Goal: Task Accomplishment & Management: Manage account settings

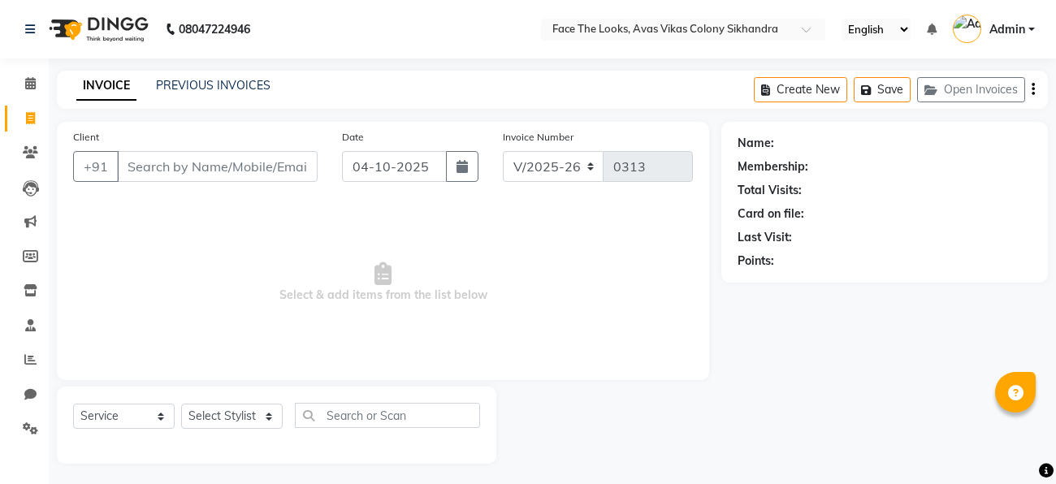
select select "8471"
select select "service"
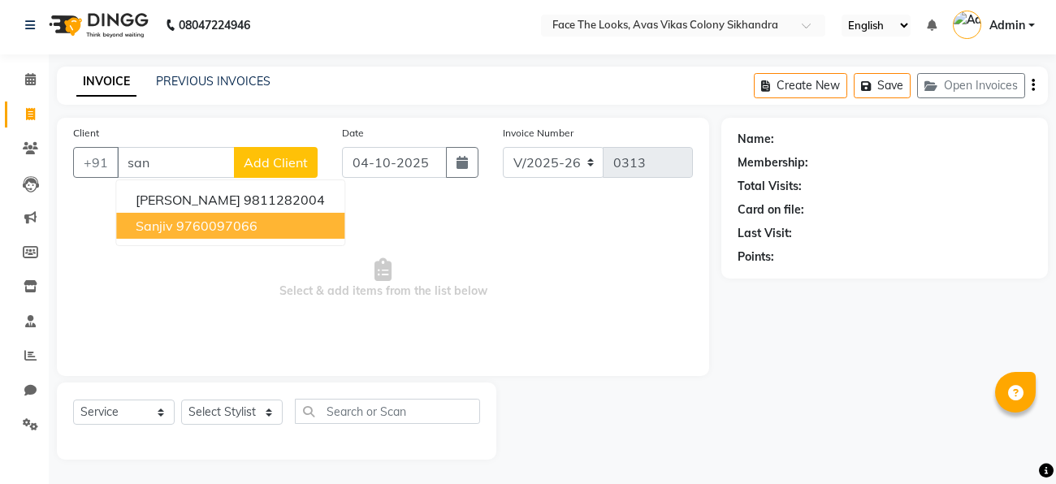
click at [234, 233] on ngb-highlight "9760097066" at bounding box center [216, 226] width 81 height 16
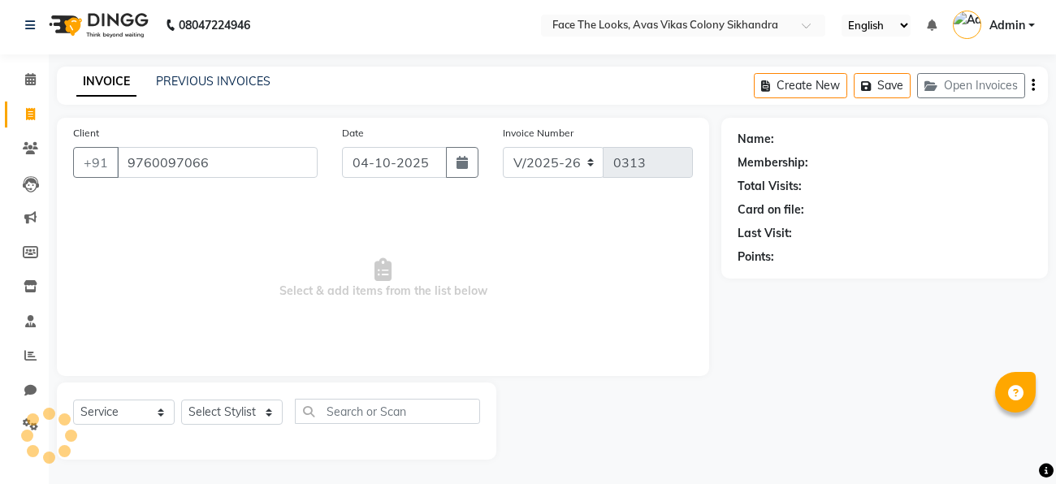
type input "9760097066"
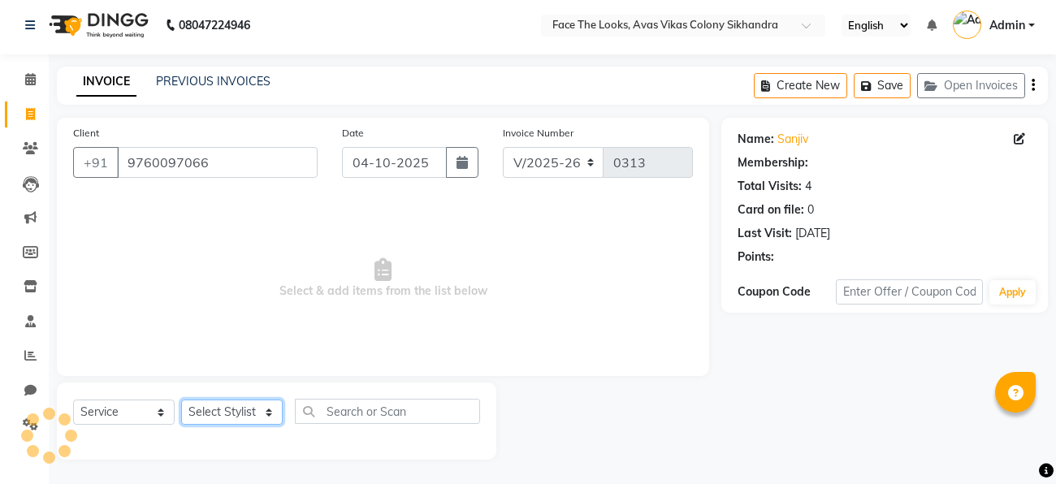
click at [232, 406] on select "Select Stylist Jessica Pratigya Chauhan Priya sonam Tofik" at bounding box center [231, 411] width 101 height 25
select select "86686"
click at [181, 399] on select "Select Stylist Jessica Pratigya Chauhan Priya sonam Tofik" at bounding box center [231, 411] width 101 height 25
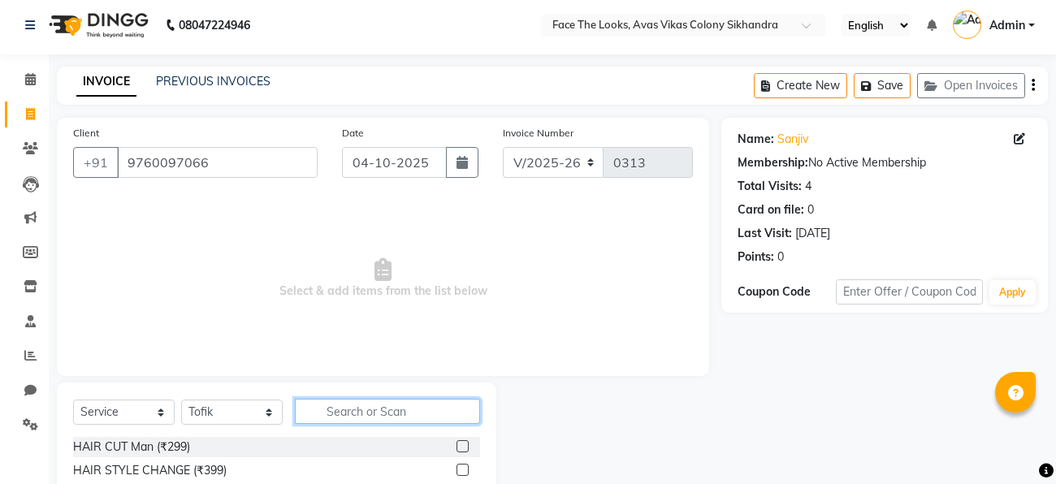
click at [371, 413] on input "text" at bounding box center [387, 411] width 185 height 25
type input "trim"
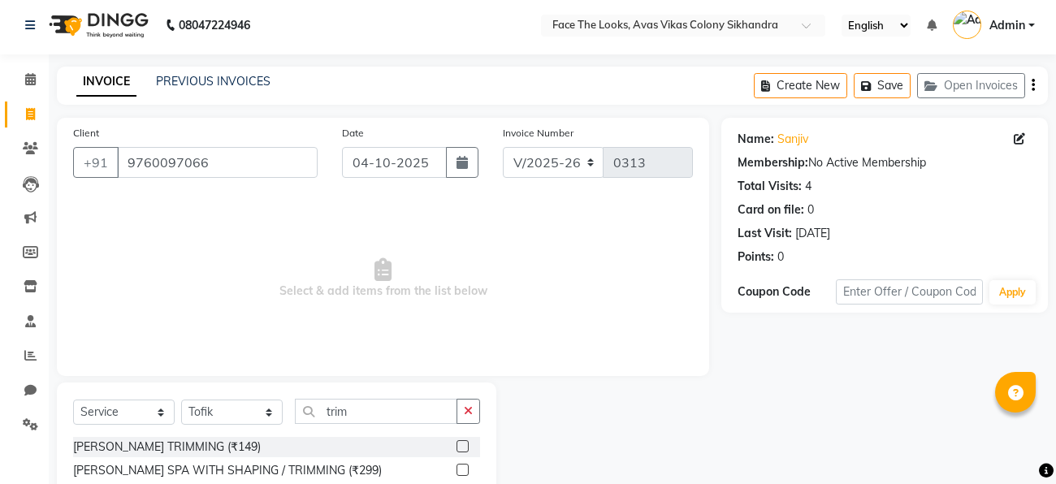
click at [607, 410] on div at bounding box center [609, 467] width 226 height 171
click at [761, 428] on div "Name: Sanjiv Membership: No Active Membership Total Visits: 4 Card on file: 0 L…" at bounding box center [890, 336] width 339 height 436
click at [467, 443] on label at bounding box center [462, 446] width 12 height 12
click at [467, 443] on input "checkbox" at bounding box center [461, 447] width 11 height 11
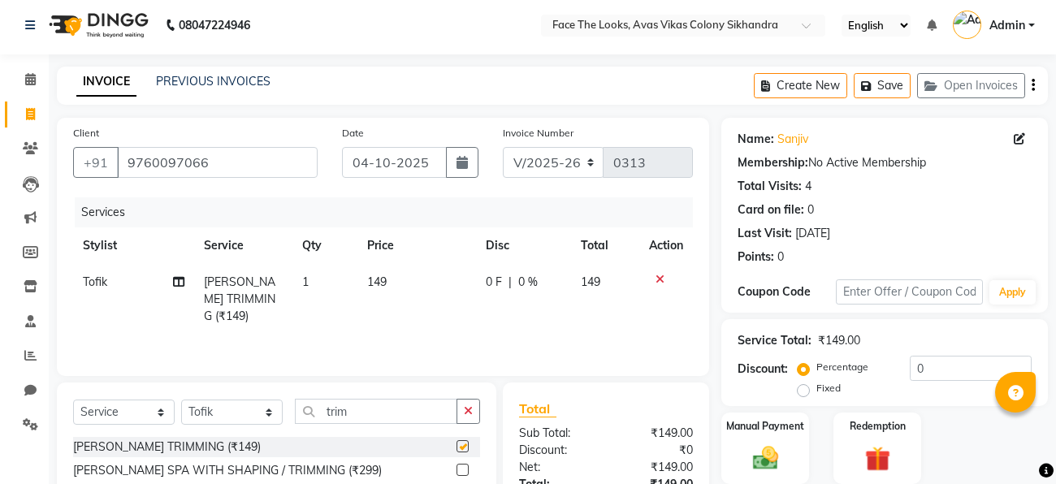
checkbox input "false"
click at [656, 281] on icon at bounding box center [659, 279] width 9 height 11
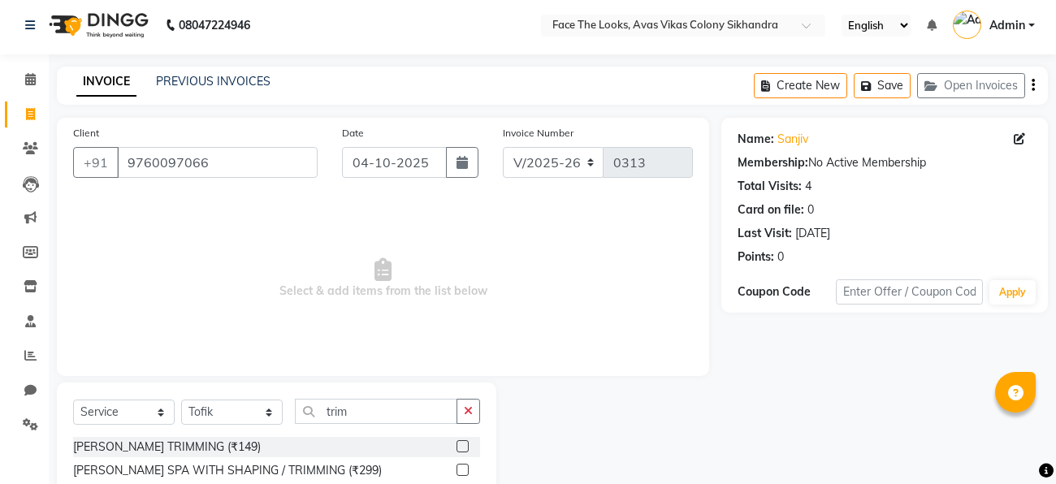
scroll to position [98, 0]
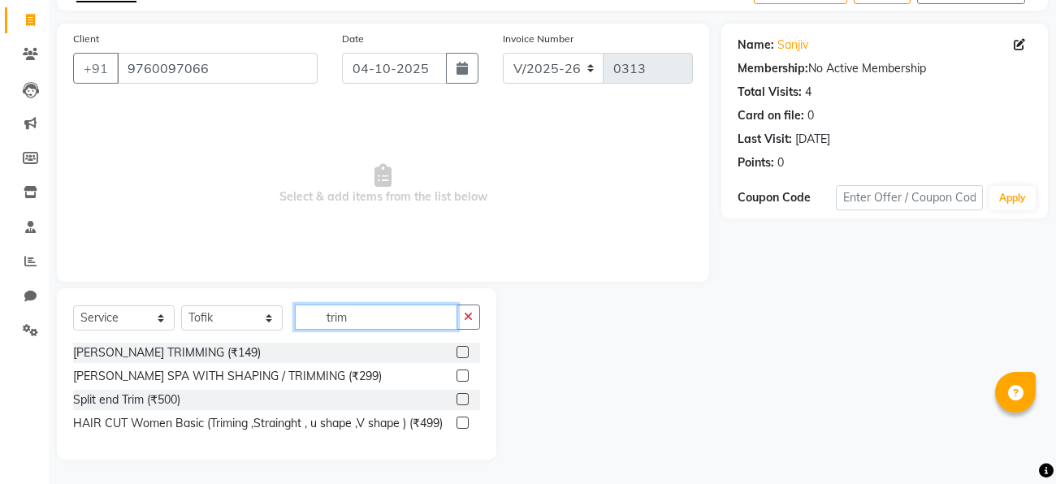
click at [395, 315] on input "trim" at bounding box center [376, 316] width 162 height 25
type input "t"
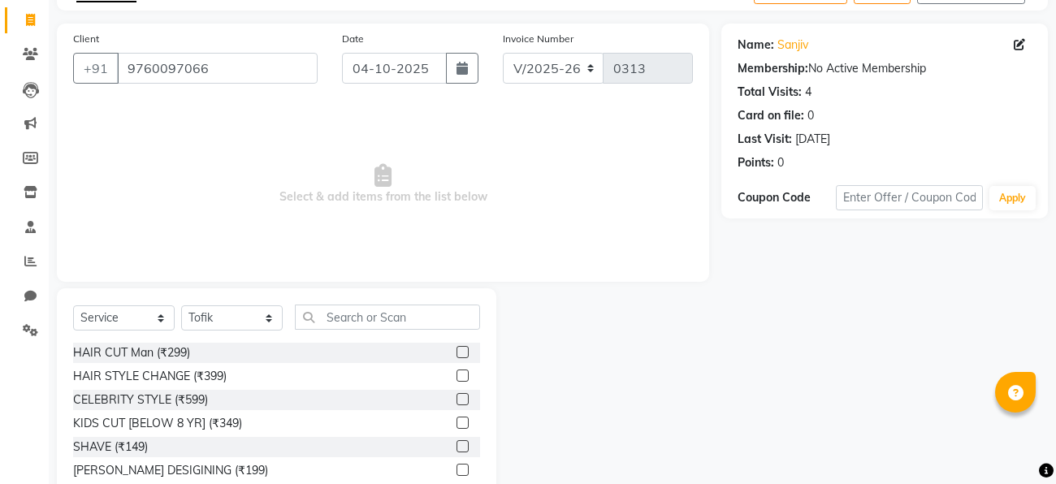
click at [458, 350] on label at bounding box center [462, 352] width 12 height 12
click at [458, 350] on input "checkbox" at bounding box center [461, 353] width 11 height 11
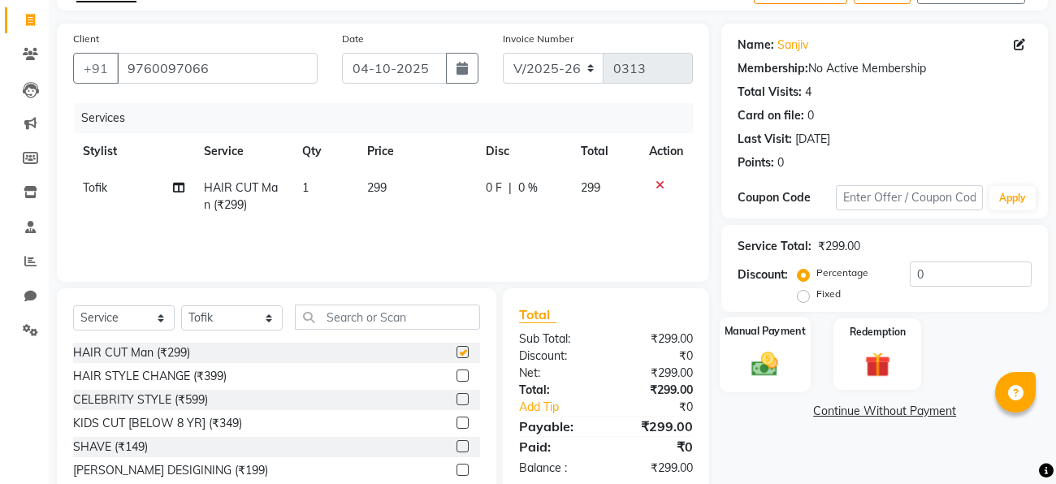
checkbox input "false"
click at [943, 270] on input "0" at bounding box center [970, 273] width 122 height 25
click at [816, 291] on label "Fixed" at bounding box center [828, 294] width 24 height 15
click at [804, 291] on input "Fixed" at bounding box center [806, 293] width 11 height 11
radio input "true"
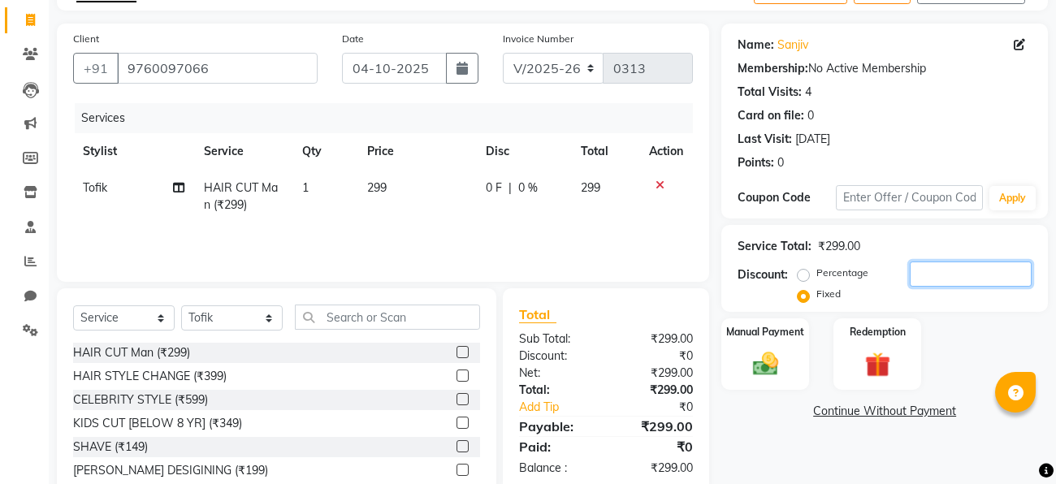
click at [915, 283] on input "number" at bounding box center [970, 273] width 122 height 25
click at [937, 274] on input "150" at bounding box center [970, 273] width 122 height 25
type input "149"
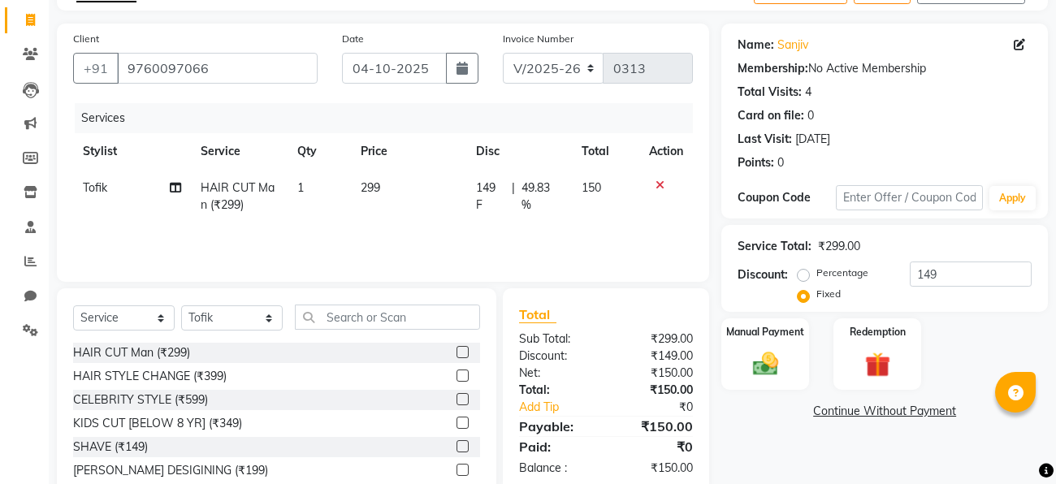
click at [929, 314] on div "Name: Sanjiv Membership: No Active Membership Total Visits: 4 Card on file: 0 L…" at bounding box center [890, 276] width 339 height 504
click at [777, 346] on div "Manual Payment" at bounding box center [764, 354] width 91 height 75
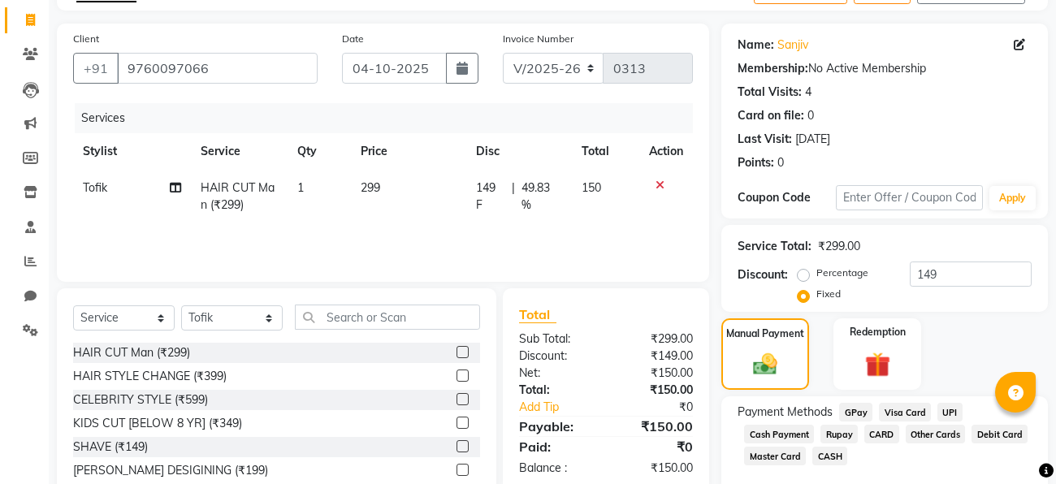
click at [829, 458] on span "CASH" at bounding box center [829, 456] width 35 height 19
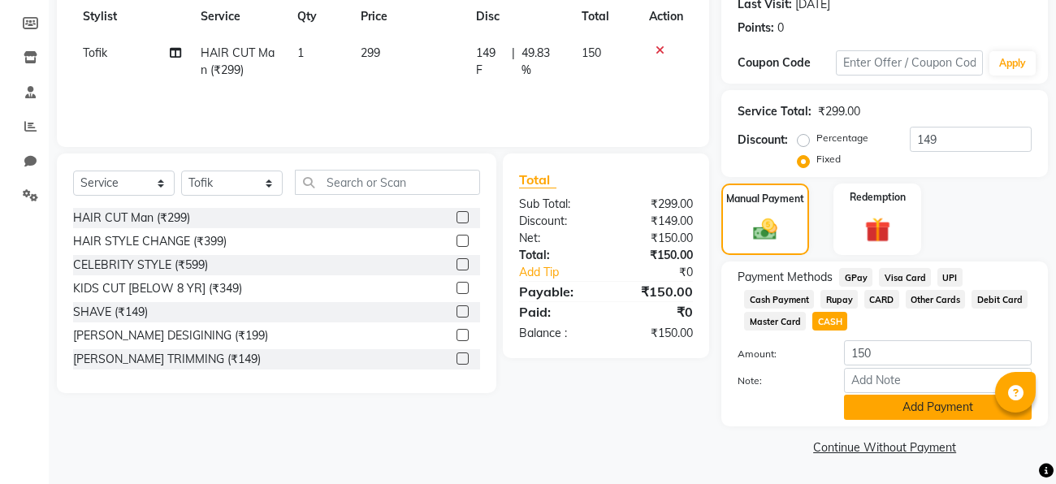
click at [905, 406] on button "Add Payment" at bounding box center [938, 407] width 188 height 25
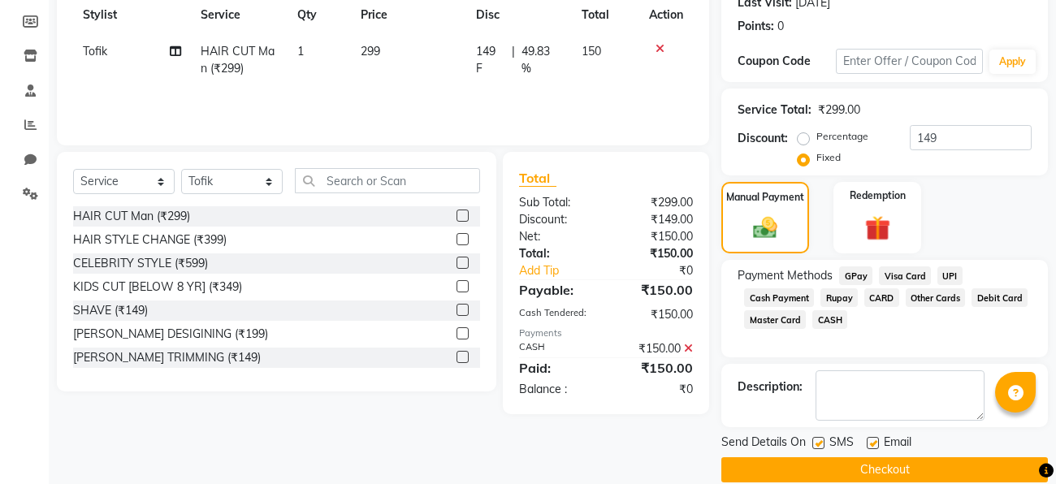
click at [879, 473] on button "Checkout" at bounding box center [884, 469] width 326 height 25
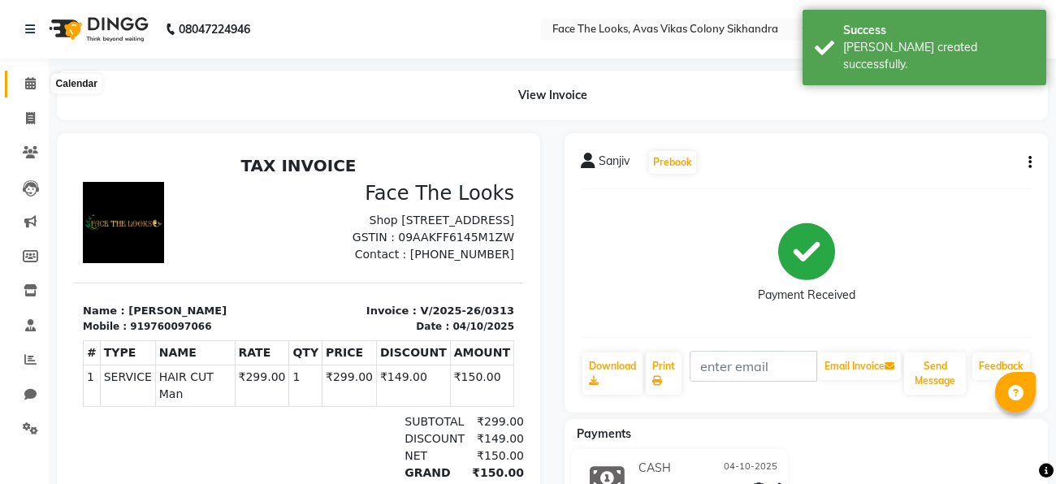
click at [32, 87] on icon at bounding box center [30, 83] width 11 height 12
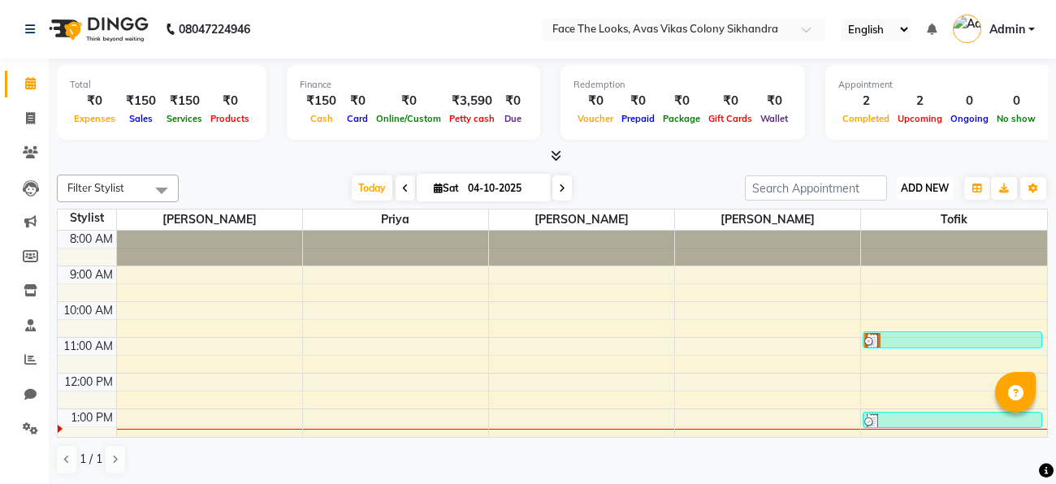
click at [934, 187] on span "ADD NEW" at bounding box center [924, 188] width 48 height 12
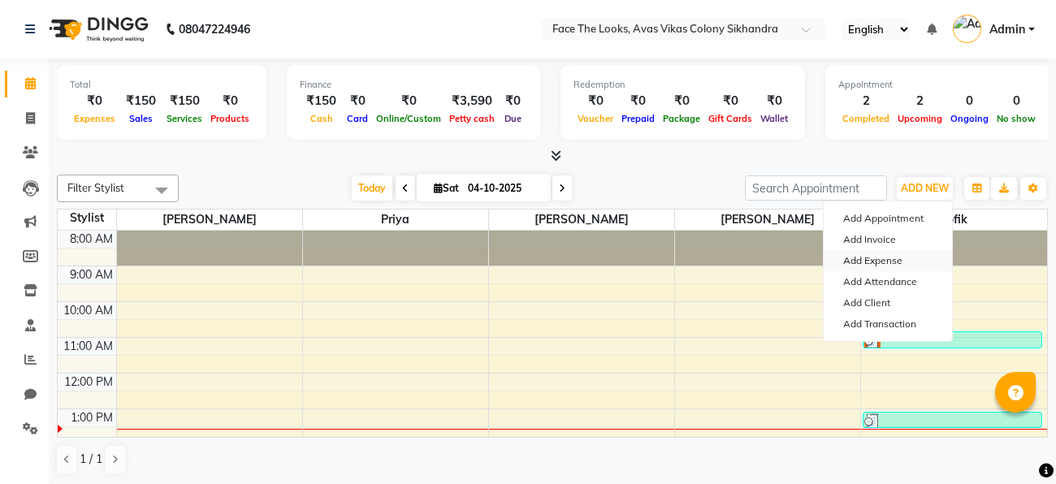
click at [894, 261] on link "Add Expense" at bounding box center [887, 260] width 128 height 21
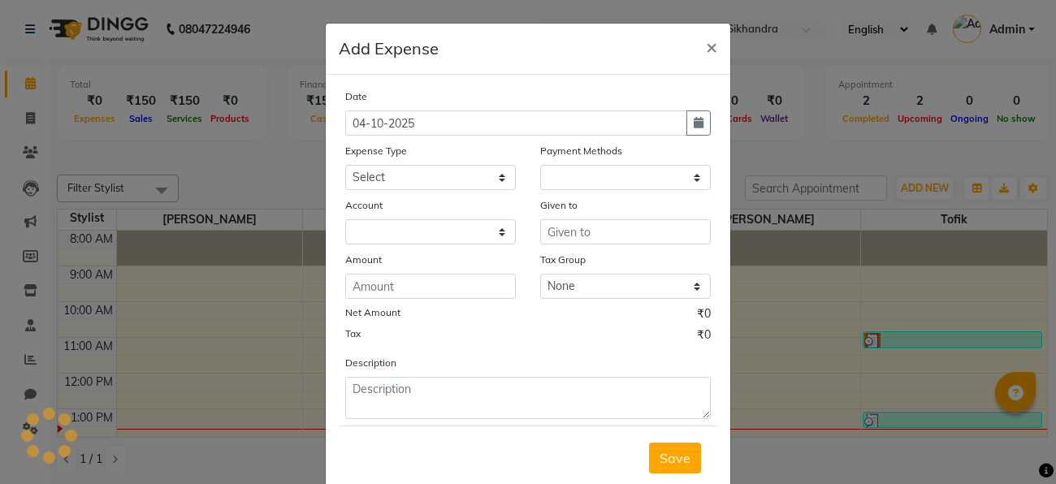
select select "1"
select select "7592"
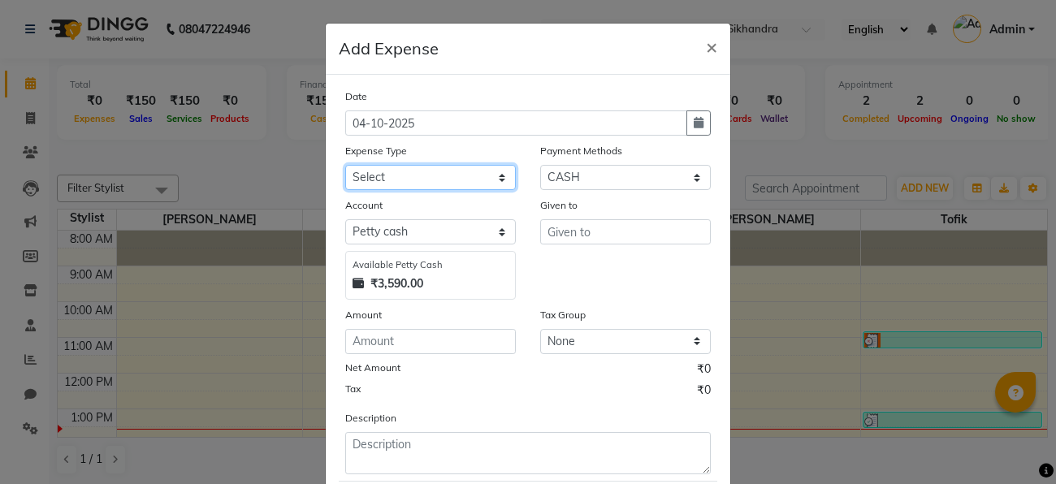
click at [432, 171] on select "Select Advance Salary Bank charges Blade Cash transfer to bank Cash transfer to…" at bounding box center [430, 177] width 171 height 25
click at [367, 178] on select "Select Advance Salary Bank charges Blade Cash transfer to bank Cash transfer to…" at bounding box center [430, 177] width 171 height 25
select select "24801"
click at [345, 166] on select "Select Advance Salary Bank charges Blade Cash transfer to bank Cash transfer to…" at bounding box center [430, 177] width 171 height 25
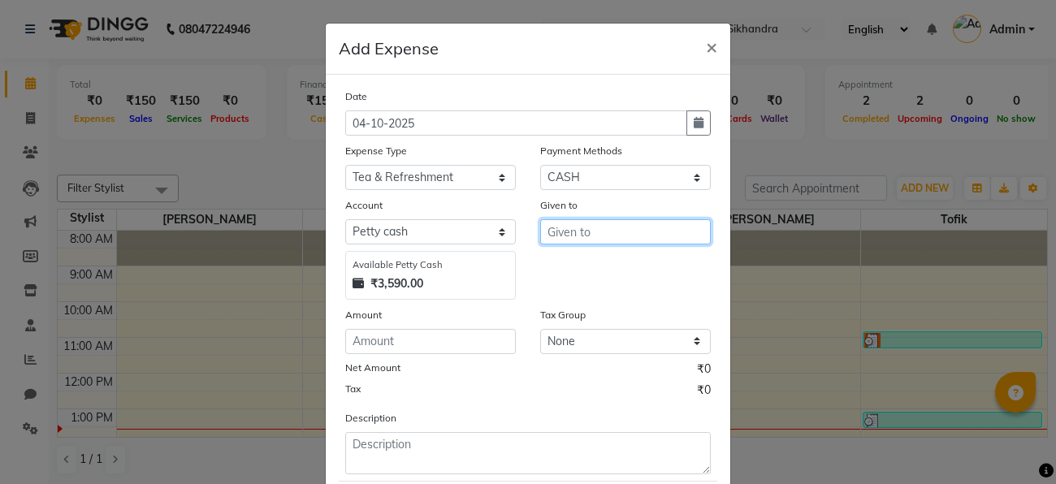
click at [584, 225] on input "text" at bounding box center [625, 231] width 171 height 25
click at [608, 233] on input "text" at bounding box center [625, 231] width 171 height 25
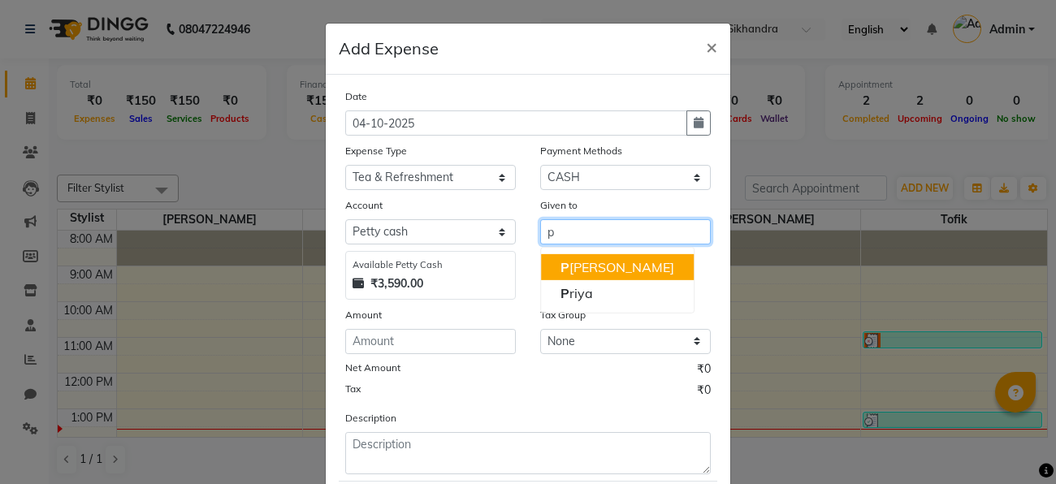
click at [621, 276] on button "P ratigya Chauhan" at bounding box center [617, 267] width 153 height 26
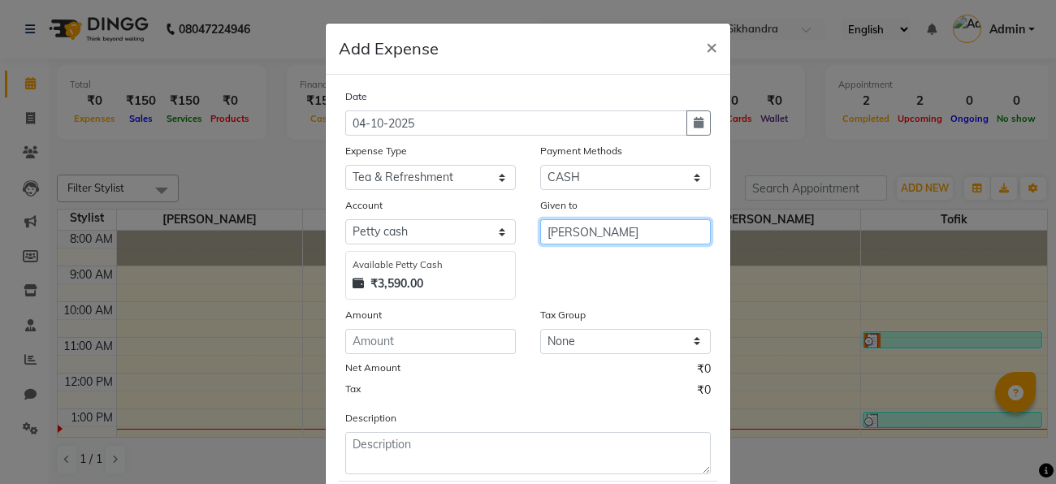
type input "Pratigya Chauhan"
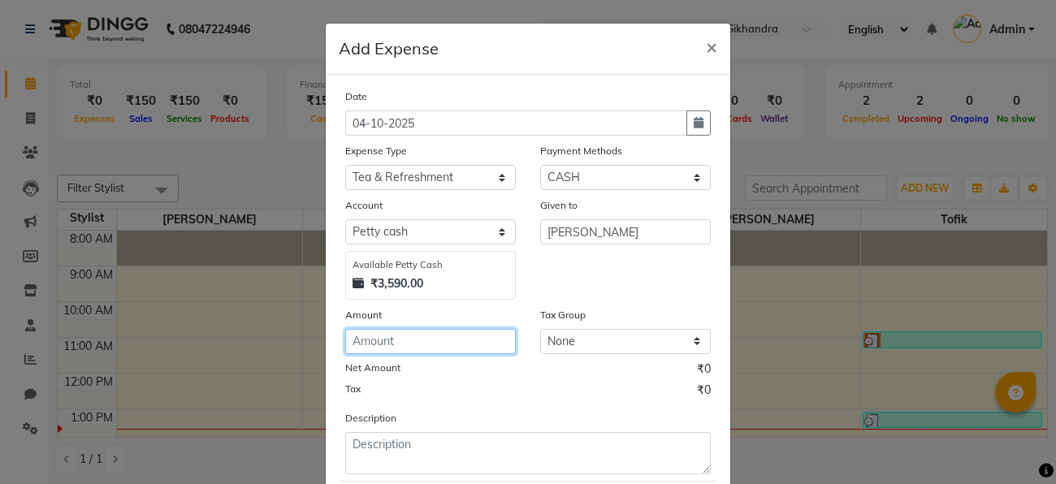
click at [416, 347] on input "number" at bounding box center [430, 341] width 171 height 25
type input "550"
click at [417, 392] on div "Tax ₹0" at bounding box center [527, 392] width 365 height 21
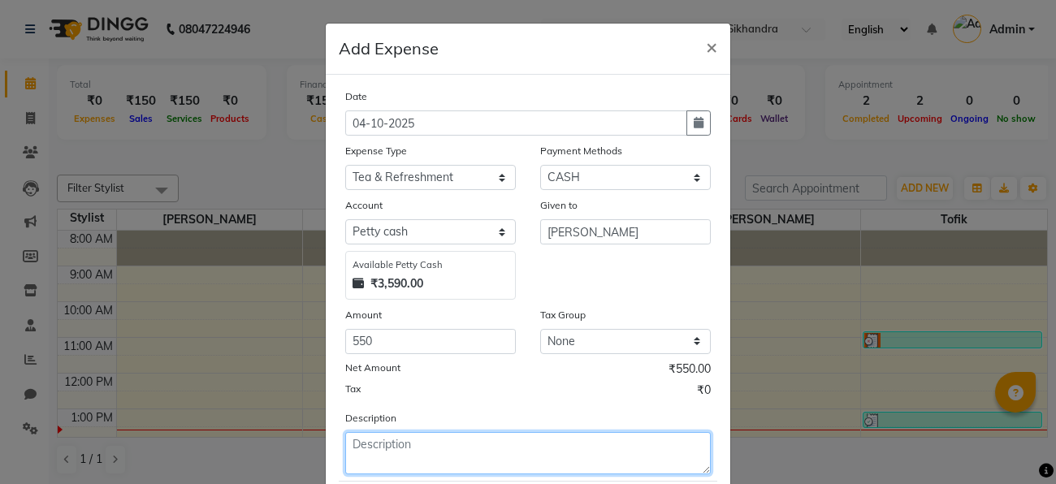
click at [447, 458] on textarea at bounding box center [527, 453] width 365 height 42
type textarea "t"
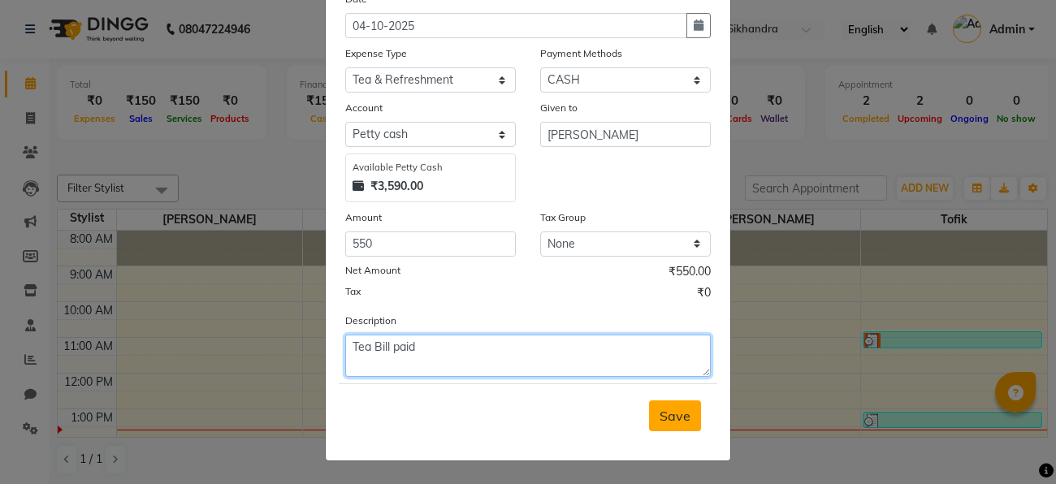
type textarea "Tea Bill paid"
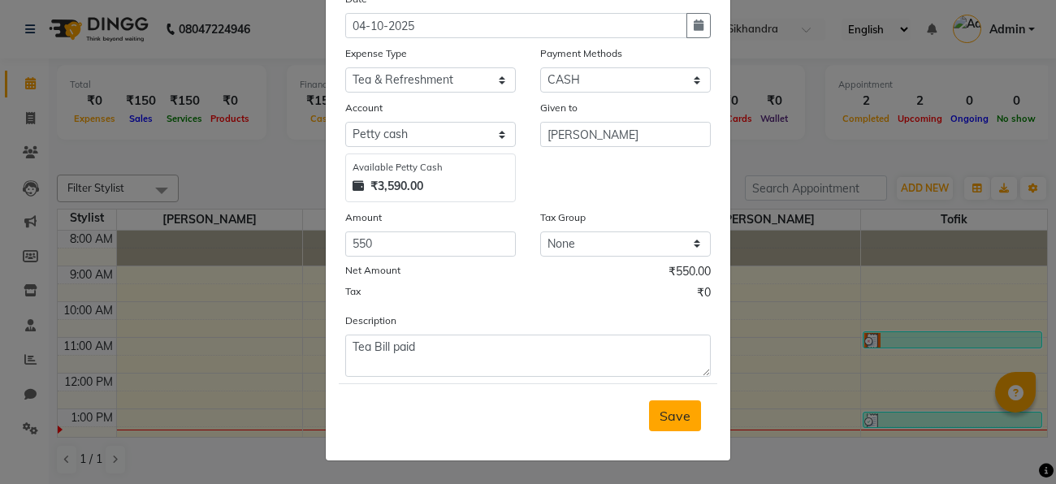
click at [689, 421] on span "Save" at bounding box center [674, 416] width 31 height 16
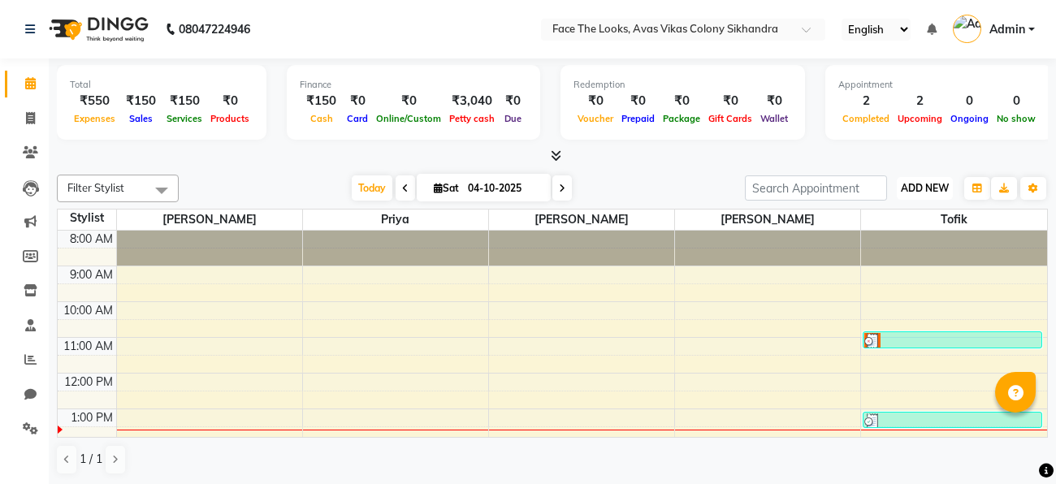
click at [939, 188] on span "ADD NEW" at bounding box center [924, 188] width 48 height 12
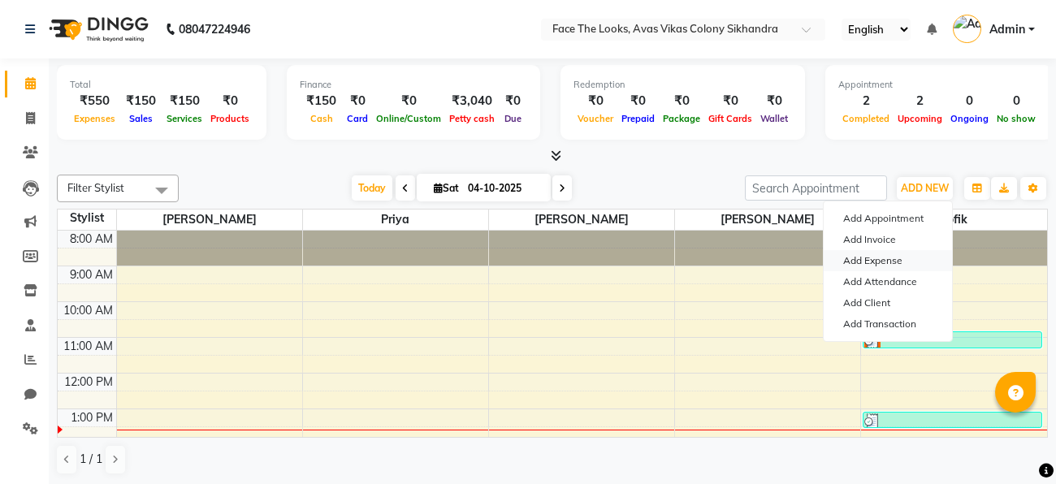
click at [878, 261] on link "Add Expense" at bounding box center [887, 260] width 128 height 21
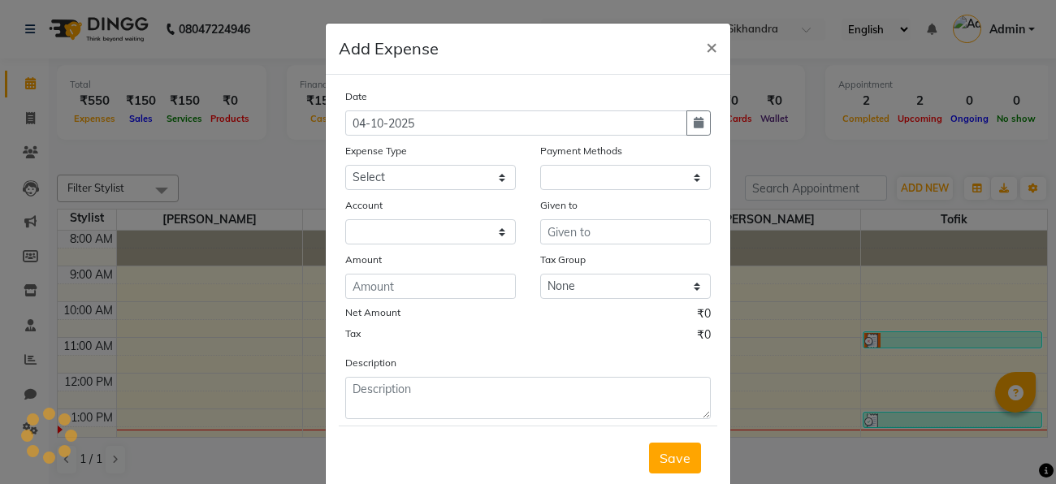
select select "1"
select select "7592"
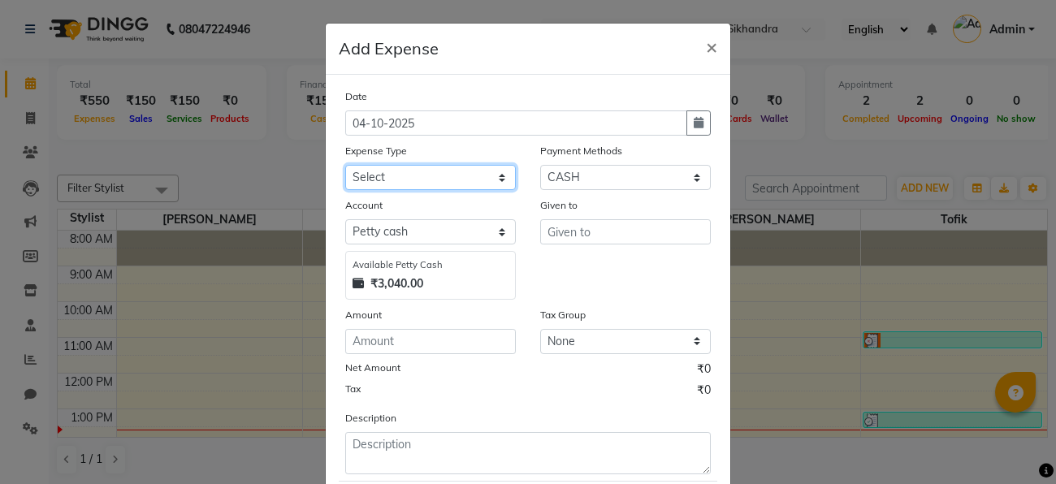
click at [417, 179] on select "Select Advance Salary Bank charges Blade Cash transfer to bank Cash transfer to…" at bounding box center [430, 177] width 171 height 25
select select "24809"
click at [345, 166] on select "Select Advance Salary Bank charges Blade Cash transfer to bank Cash transfer to…" at bounding box center [430, 177] width 171 height 25
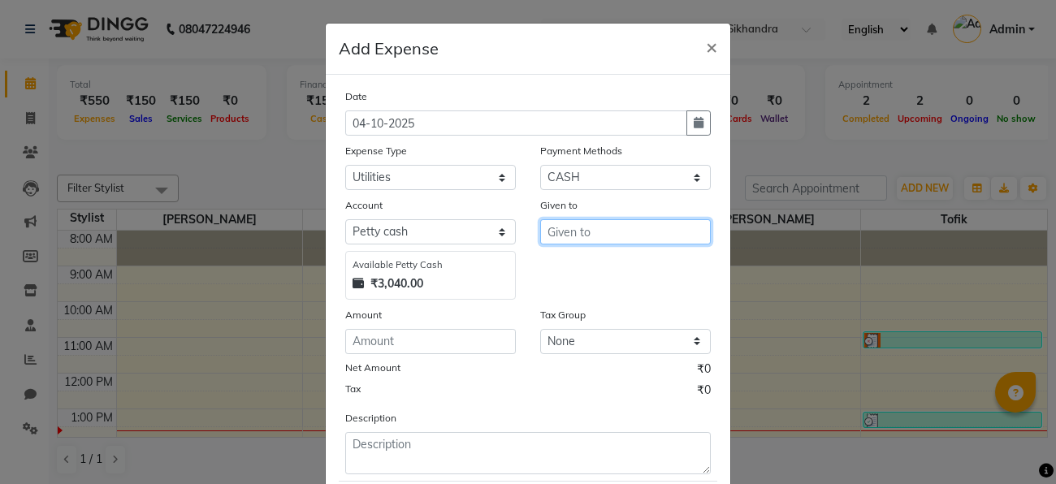
click at [572, 232] on input "text" at bounding box center [625, 231] width 171 height 25
type input "Home"
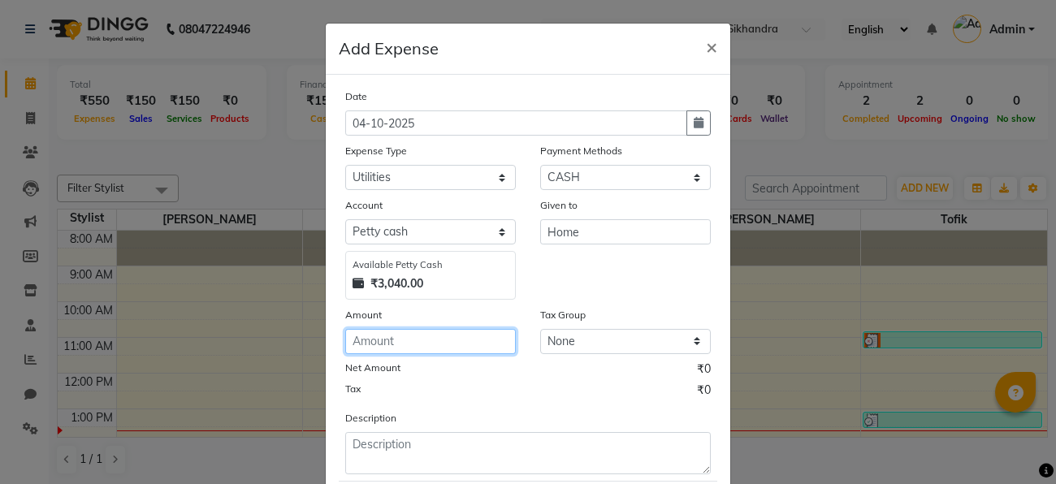
click at [446, 340] on input "number" at bounding box center [430, 341] width 171 height 25
type input "75"
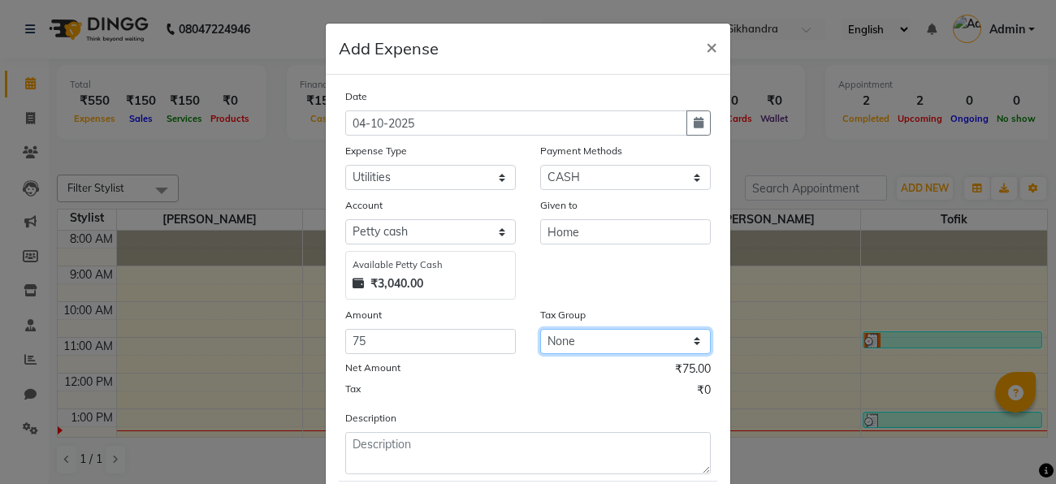
click at [669, 340] on select "None GST 5% GST" at bounding box center [625, 341] width 171 height 25
click at [652, 290] on div "Given to Home" at bounding box center [625, 247] width 195 height 103
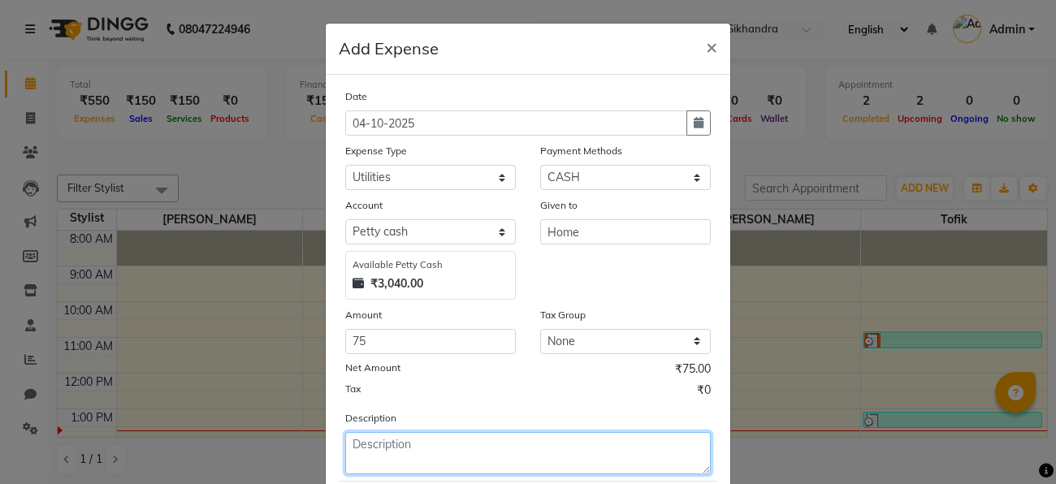
click at [447, 451] on textarea at bounding box center [527, 453] width 365 height 42
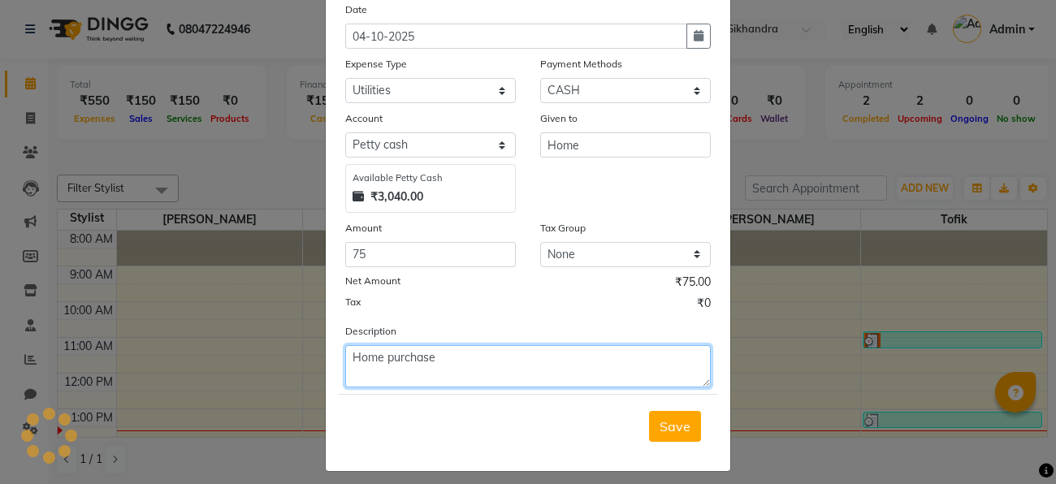
scroll to position [86, 0]
click at [354, 362] on textarea "Home purchase" at bounding box center [527, 367] width 365 height 42
type textarea "For Home purchase"
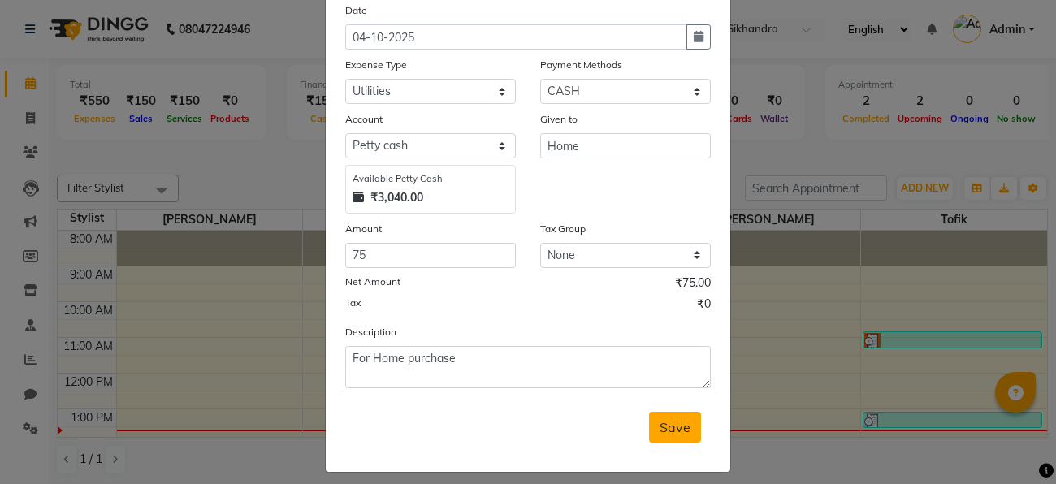
click at [693, 422] on button "Save" at bounding box center [675, 427] width 52 height 31
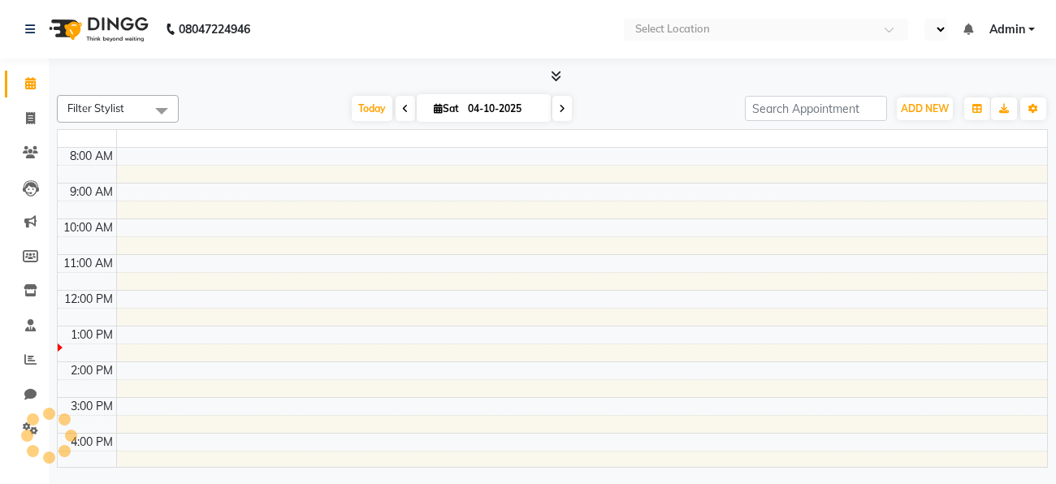
select select "en"
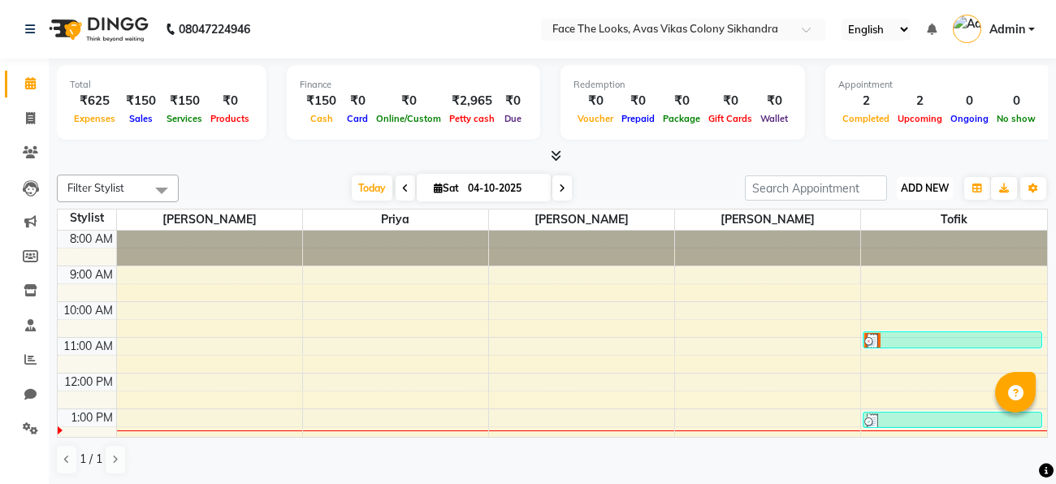
click at [919, 192] on span "ADD NEW" at bounding box center [924, 188] width 48 height 12
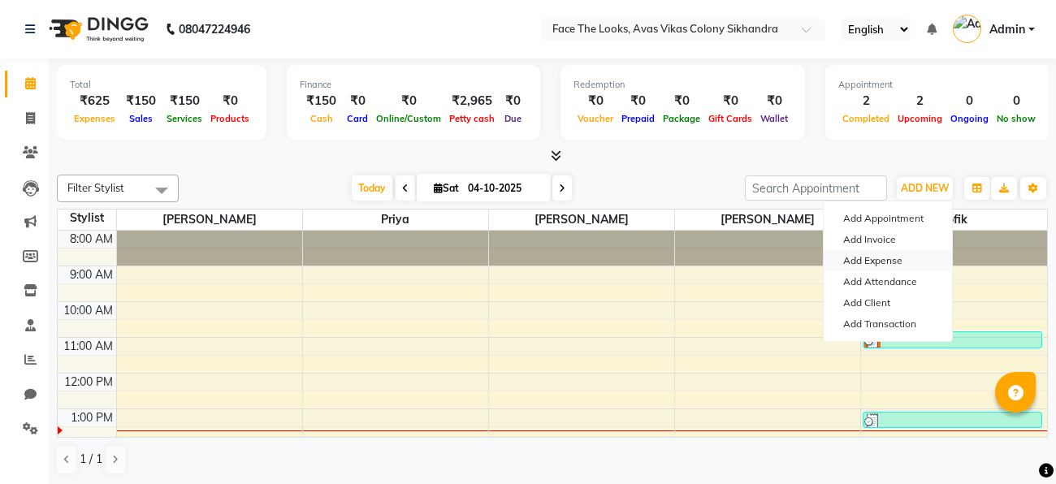
click at [862, 257] on link "Add Expense" at bounding box center [887, 260] width 128 height 21
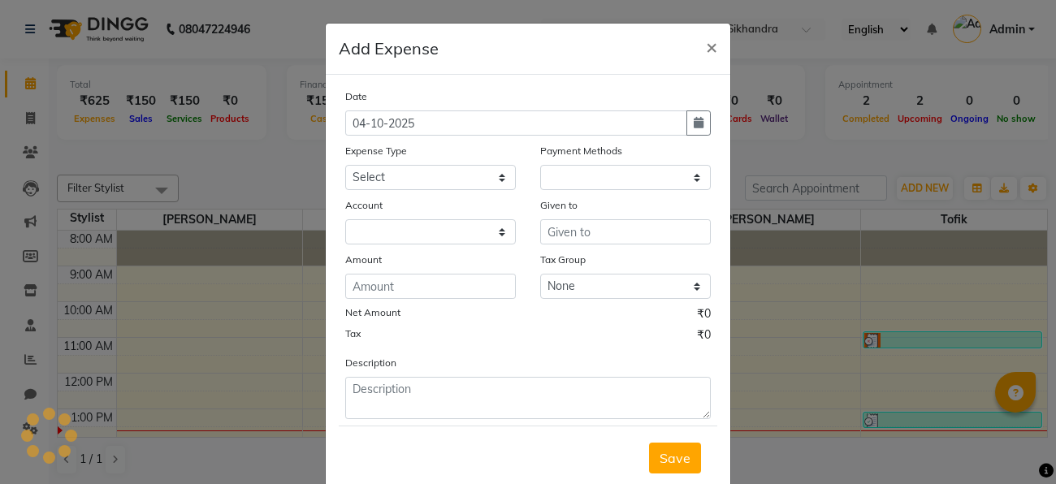
select select "1"
select select "7592"
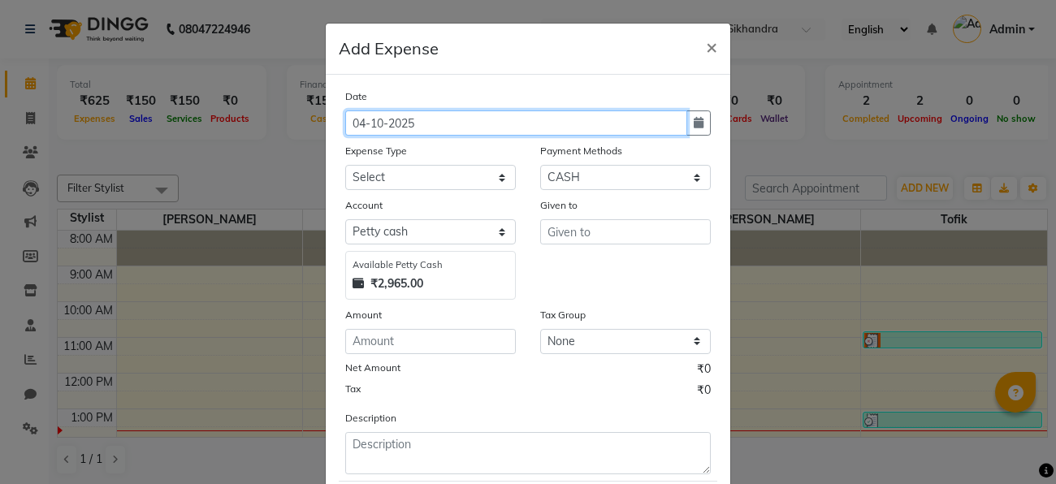
click at [589, 127] on input "04-10-2025" at bounding box center [516, 122] width 342 height 25
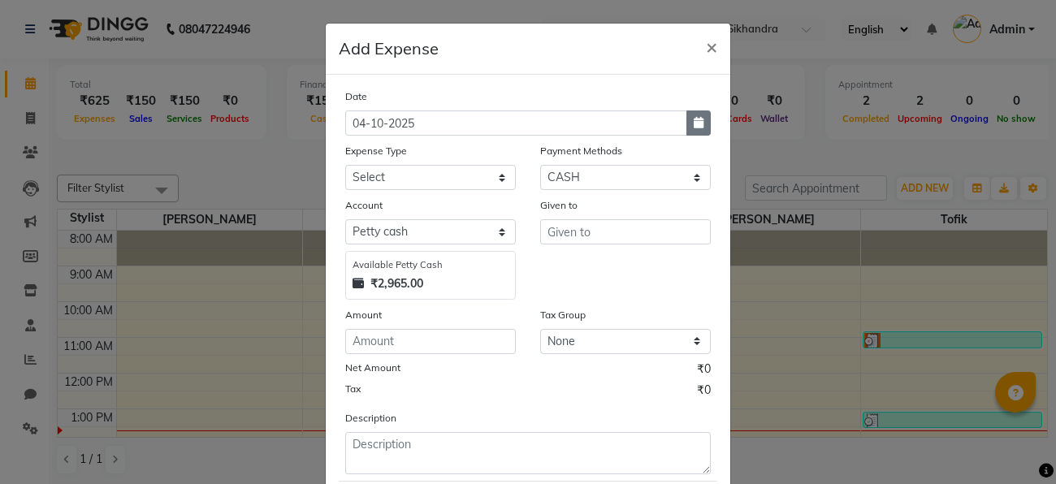
click at [702, 120] on icon "button" at bounding box center [698, 122] width 10 height 11
select select "10"
select select "2025"
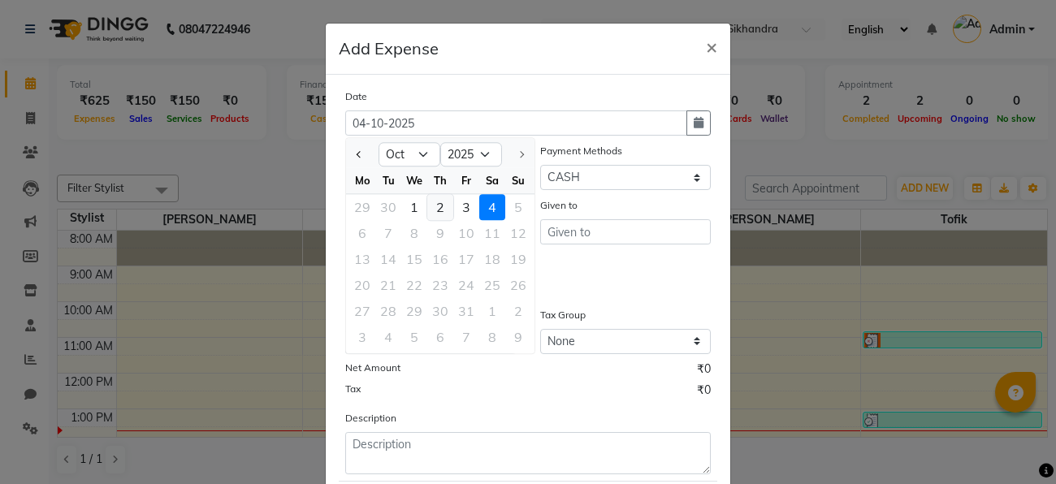
click at [434, 208] on div "2" at bounding box center [440, 207] width 26 height 26
type input "02-10-2025"
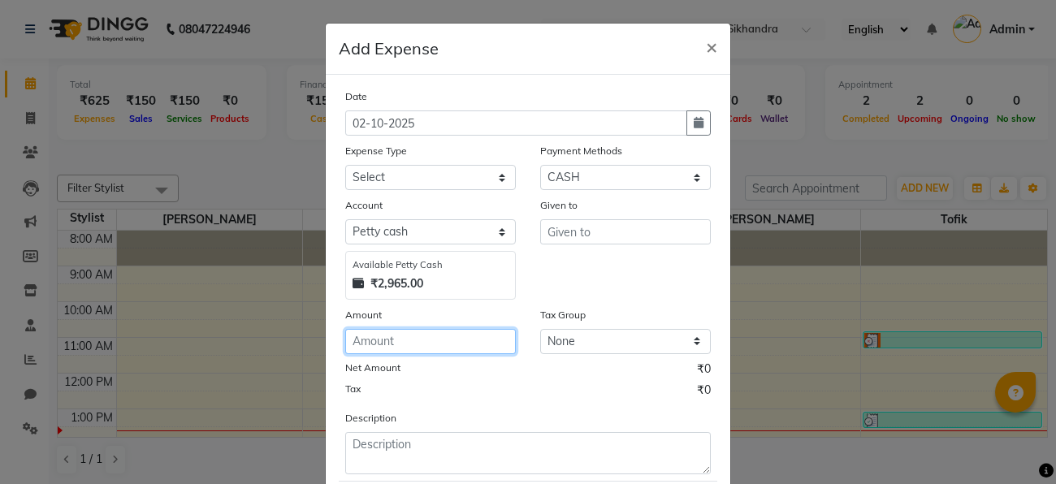
click at [436, 335] on input "number" at bounding box center [430, 341] width 171 height 25
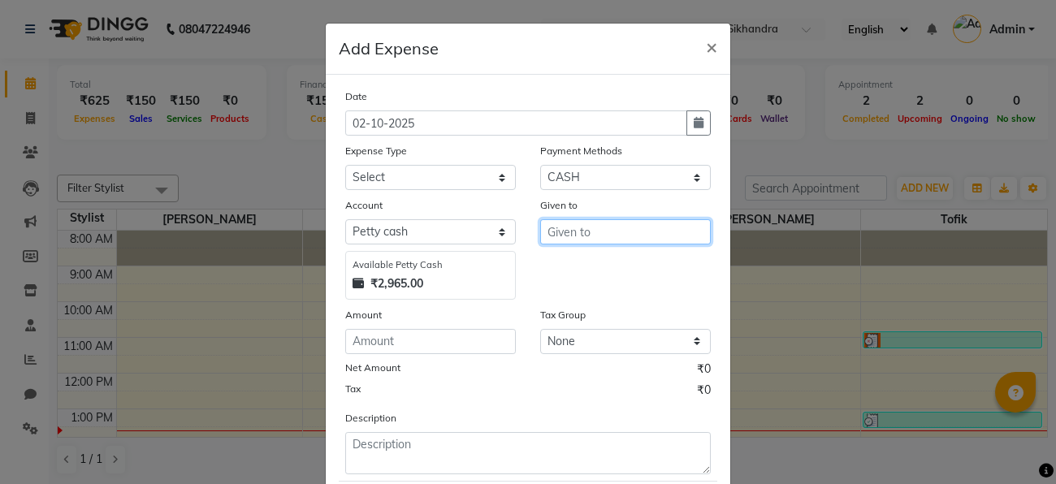
click at [589, 231] on input "text" at bounding box center [625, 231] width 171 height 25
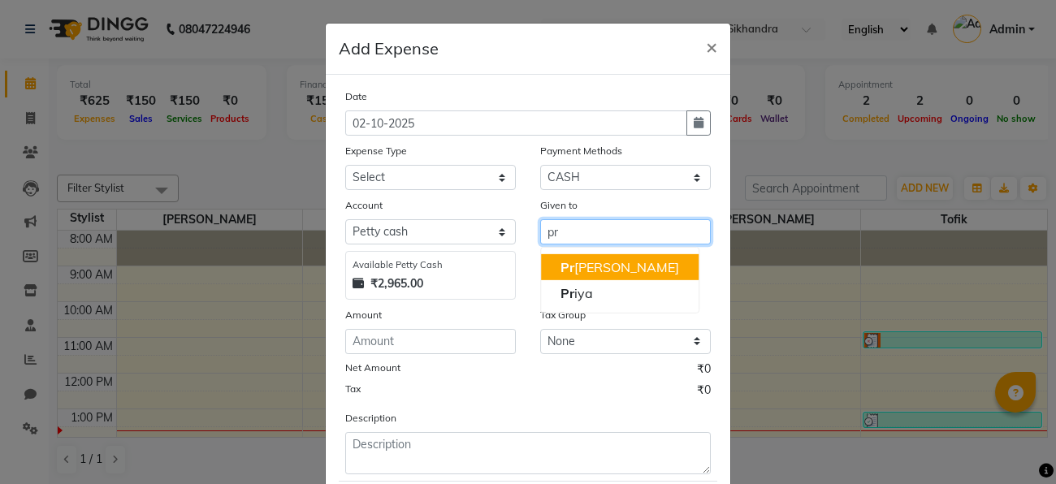
click at [593, 261] on ngb-highlight "Pr atigya Chauhan" at bounding box center [619, 267] width 119 height 16
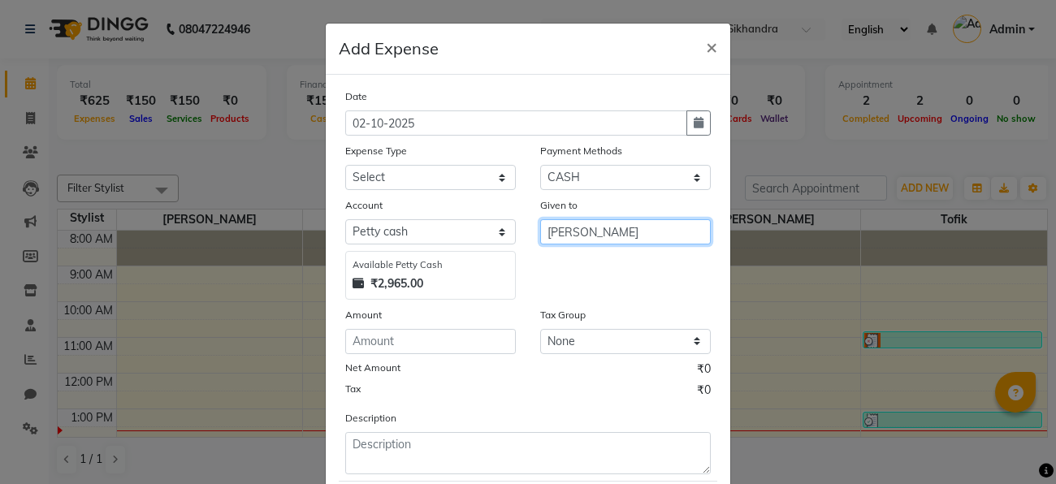
type input "[PERSON_NAME]"
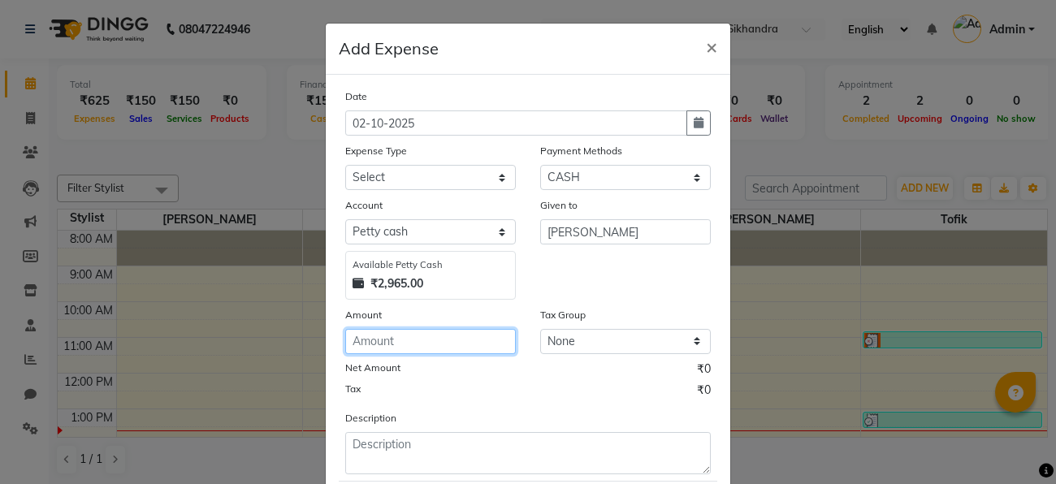
click at [460, 348] on input "number" at bounding box center [430, 341] width 171 height 25
type input "500"
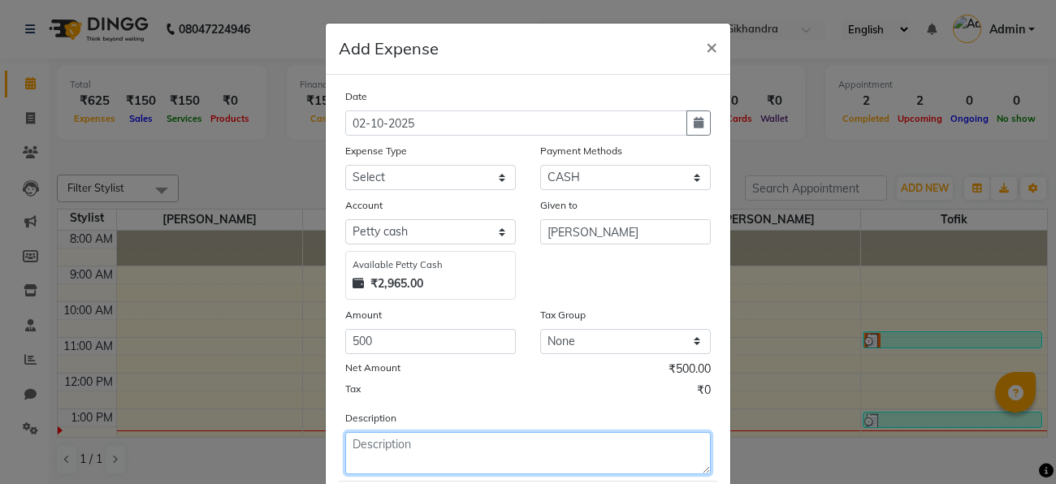
click at [510, 453] on textarea at bounding box center [527, 453] width 365 height 42
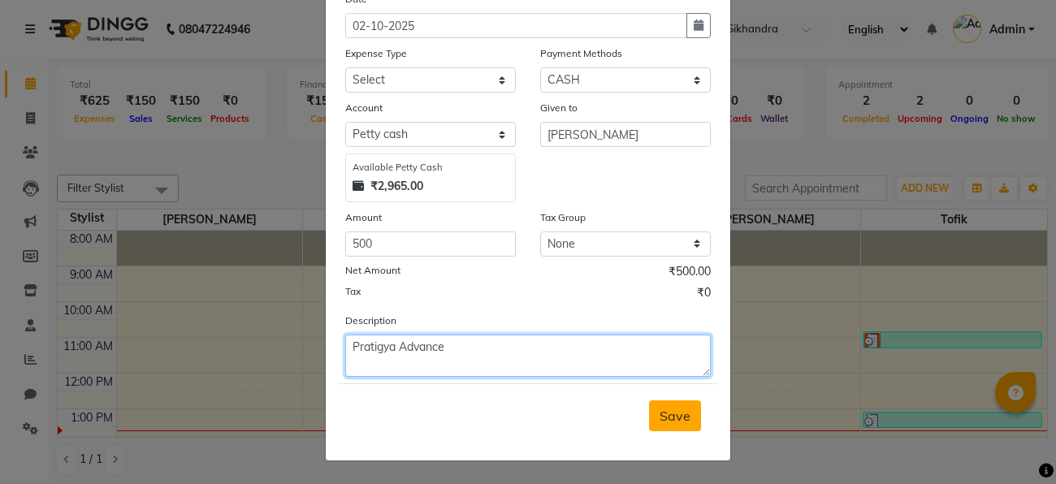
type textarea "Pratigya Advance"
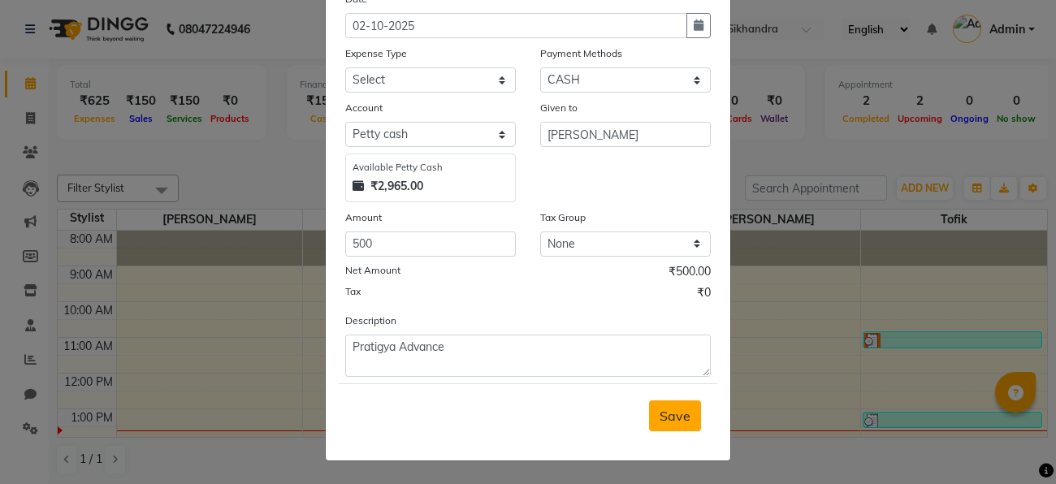
click at [671, 430] on button "Save" at bounding box center [675, 415] width 52 height 31
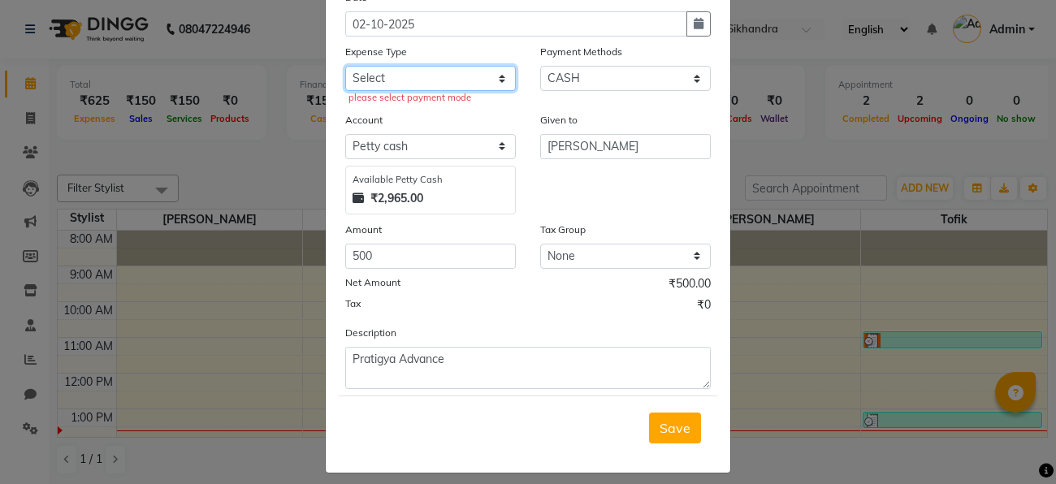
click at [433, 77] on select "Select Advance Salary Bank charges Blade Cash transfer to bank Cash transfer to…" at bounding box center [430, 78] width 171 height 25
select select "24800"
click at [345, 66] on select "Select Advance Salary Bank charges Blade Cash transfer to bank Cash transfer to…" at bounding box center [430, 78] width 171 height 25
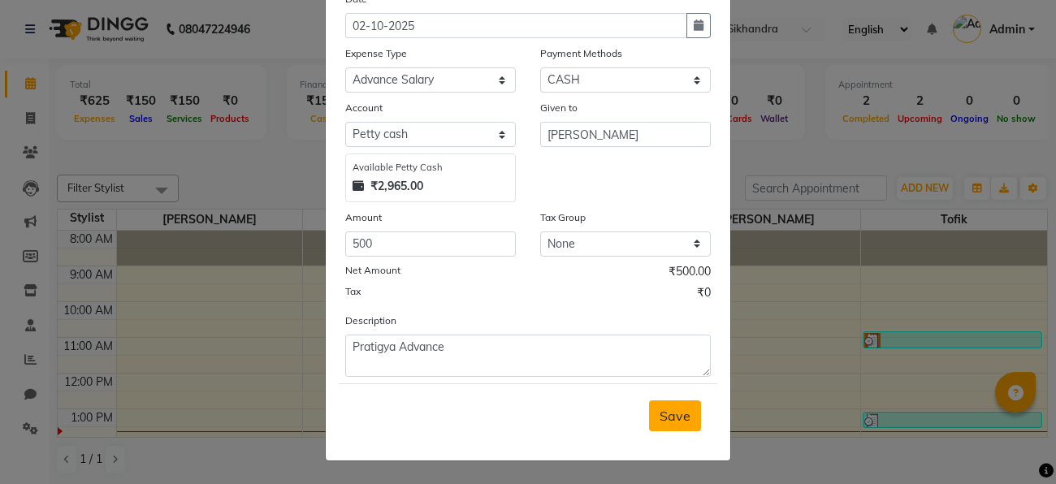
click at [682, 413] on span "Save" at bounding box center [674, 416] width 31 height 16
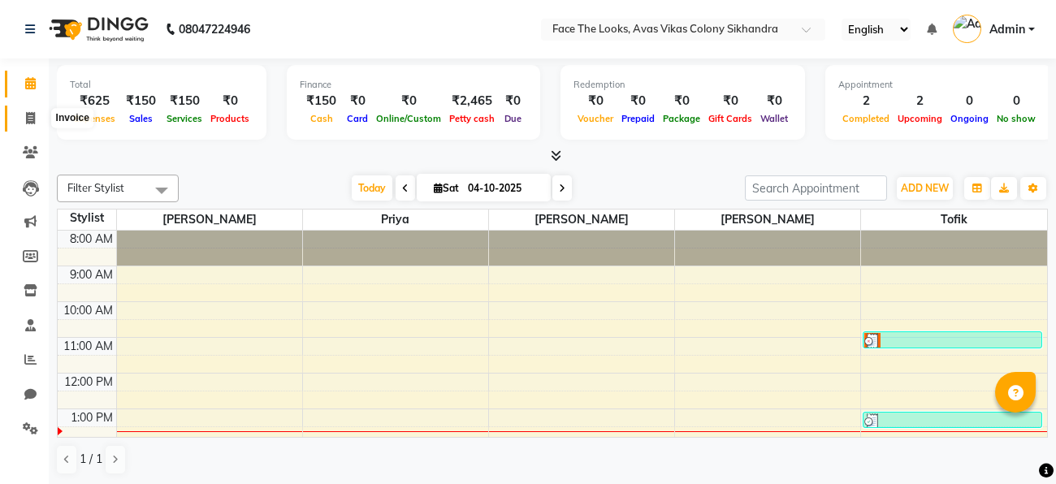
click at [35, 113] on span at bounding box center [30, 119] width 28 height 19
select select "service"
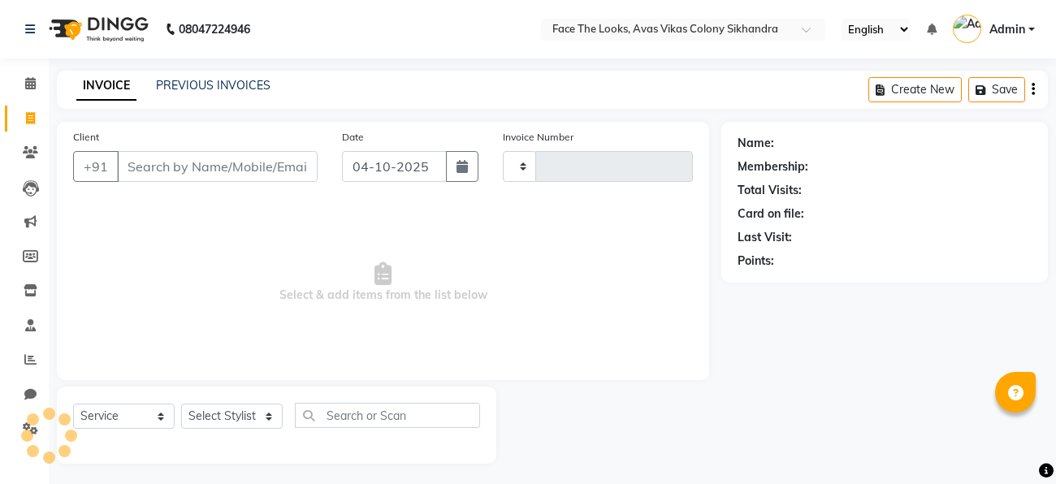
type input "0314"
select select "8471"
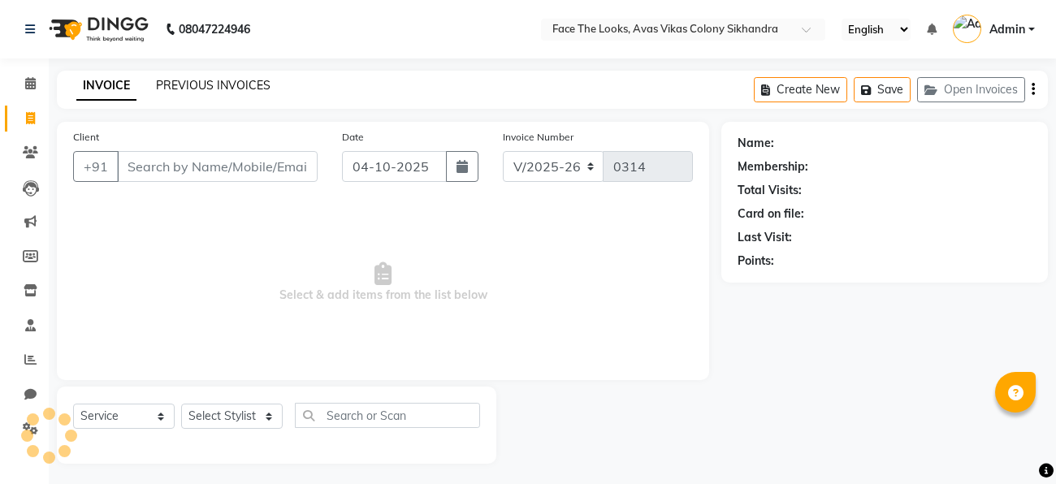
click at [183, 88] on link "PREVIOUS INVOICES" at bounding box center [213, 85] width 114 height 15
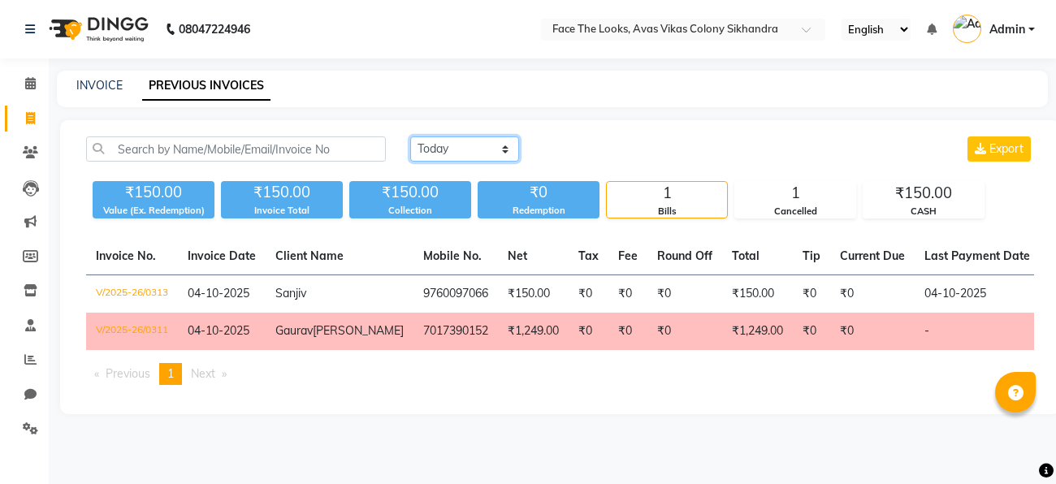
click at [466, 145] on select "[DATE] [DATE] Custom Range" at bounding box center [464, 148] width 109 height 25
click at [410, 136] on select "[DATE] [DATE] Custom Range" at bounding box center [464, 148] width 109 height 25
select select "yesterday"
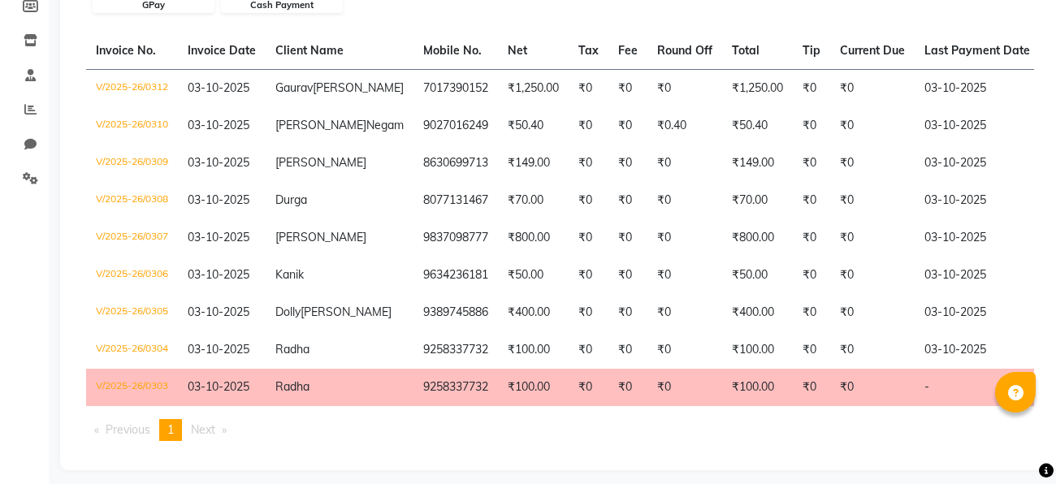
scroll to position [253, 0]
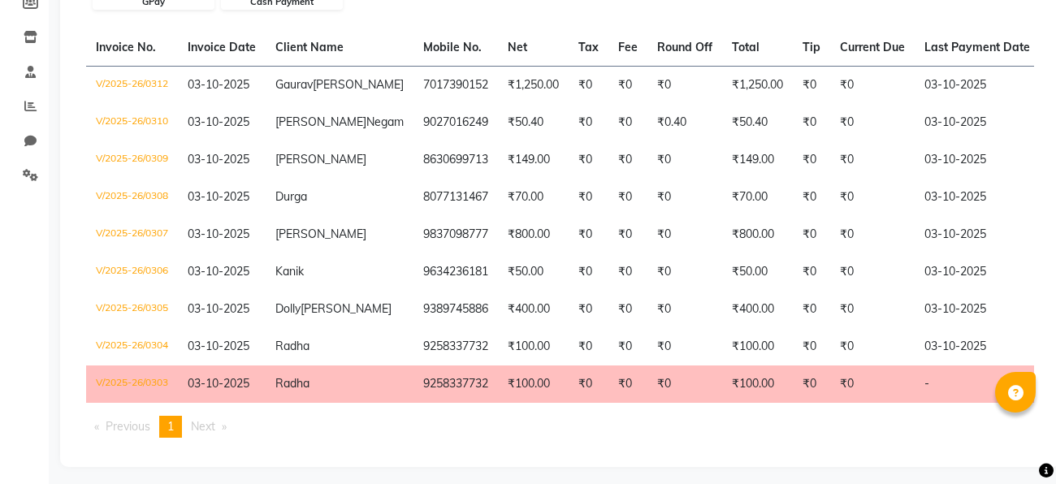
click at [785, 438] on ul "Previous page 1 / 1 You're on page 1 Next page" at bounding box center [560, 427] width 948 height 22
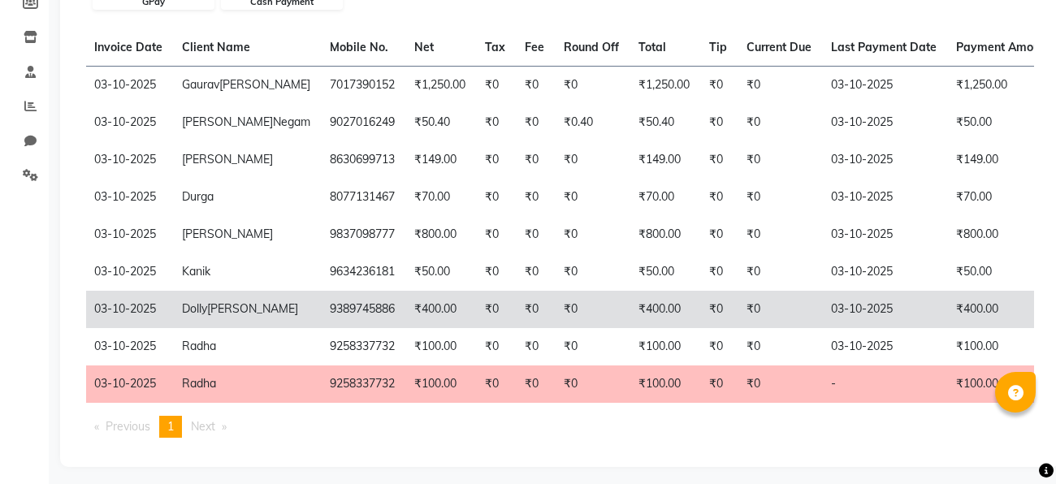
scroll to position [0, 389]
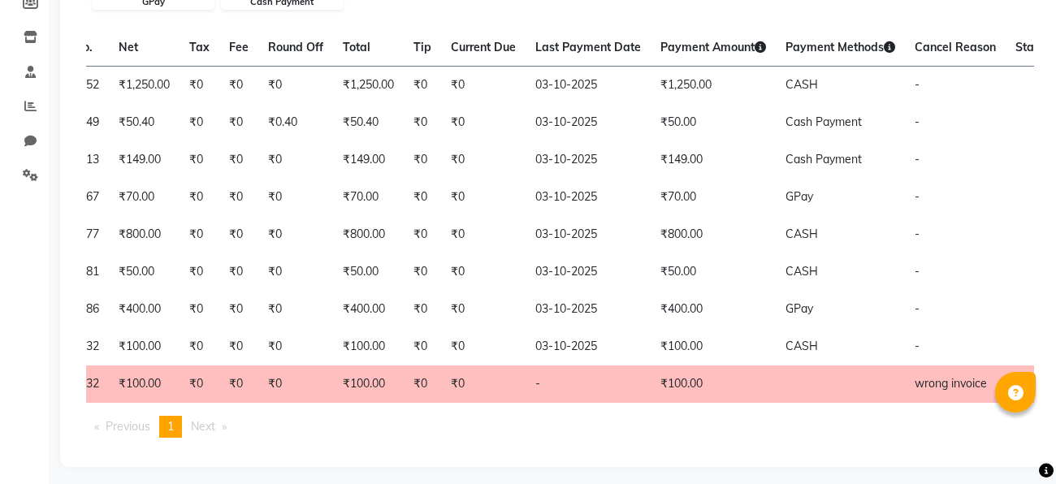
click at [525, 31] on th "Last Payment Date" at bounding box center [587, 47] width 125 height 37
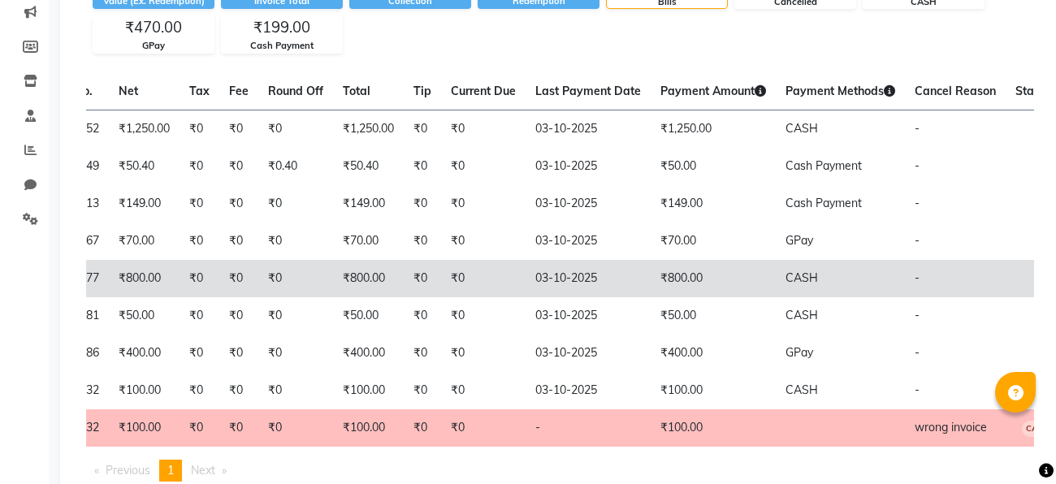
scroll to position [0, 0]
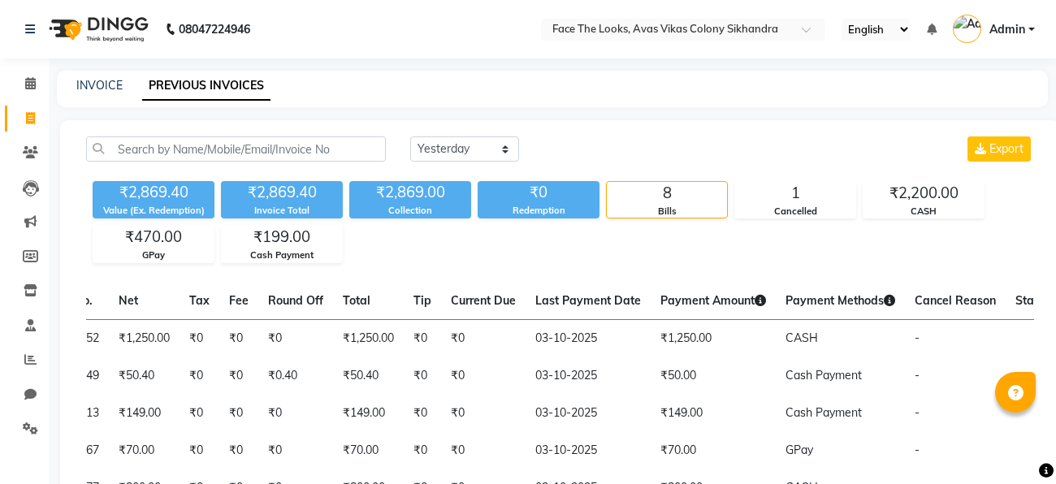
click at [162, 122] on div "Today Yesterday Custom Range Export ₹2,869.40 Value (Ex. Redemption) ₹2,869.40 …" at bounding box center [560, 420] width 1000 height 600
click at [26, 93] on span at bounding box center [30, 84] width 28 height 19
